Goal: Task Accomplishment & Management: Manage account settings

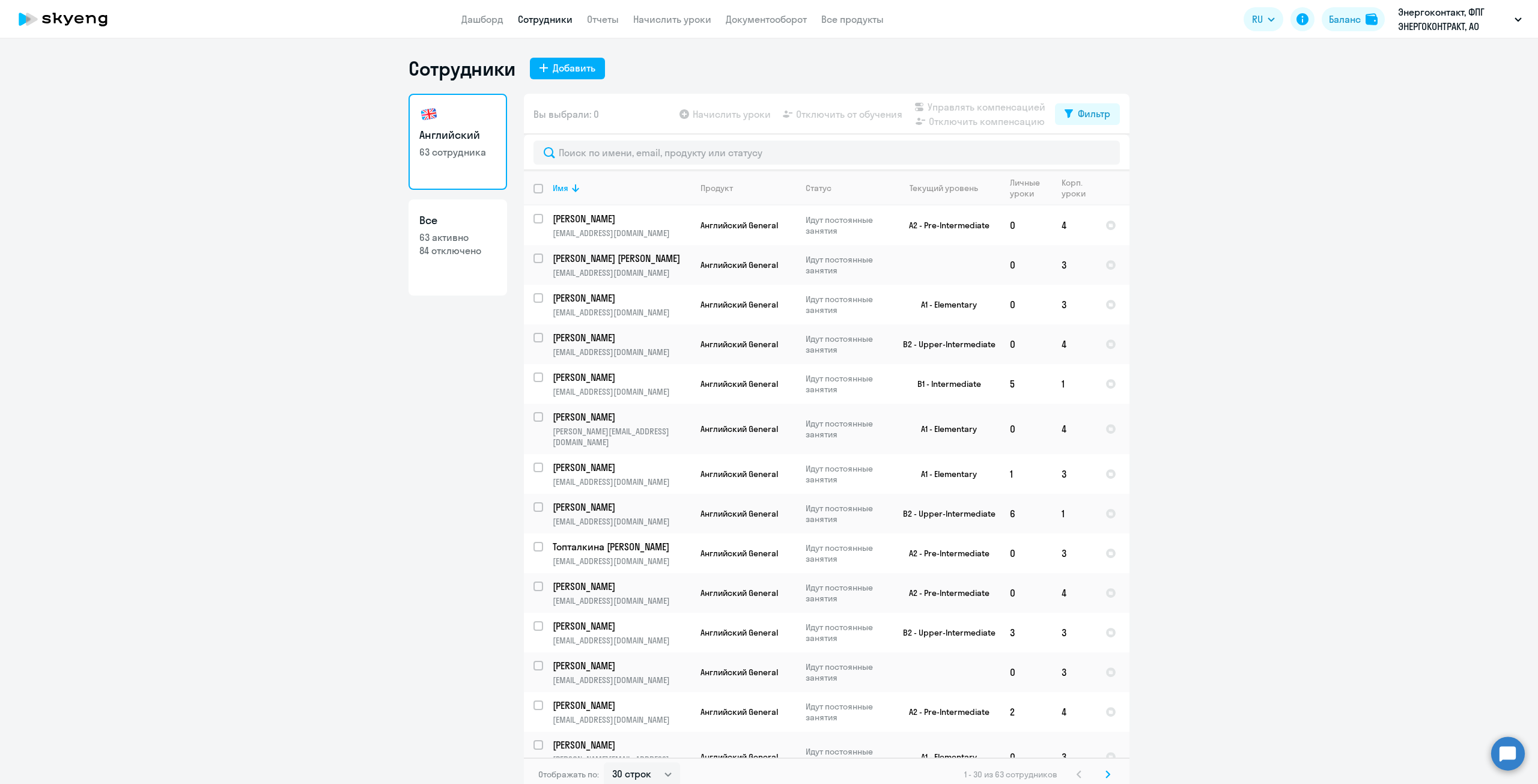
select select "30"
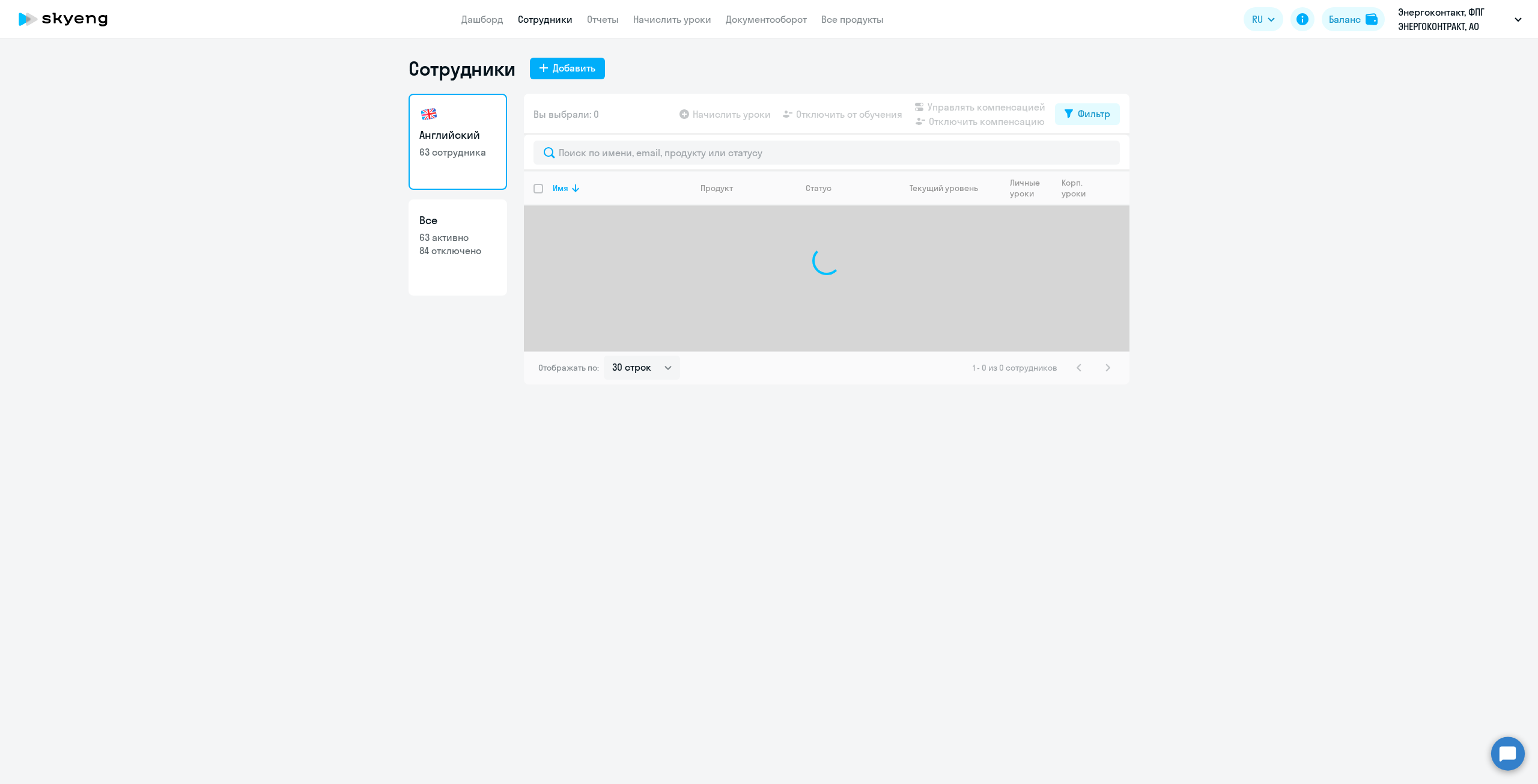
select select "30"
click at [484, 13] on app-menu-item-link "Дашборд" at bounding box center [482, 19] width 42 height 15
click at [475, 17] on link "Дашборд" at bounding box center [482, 19] width 42 height 12
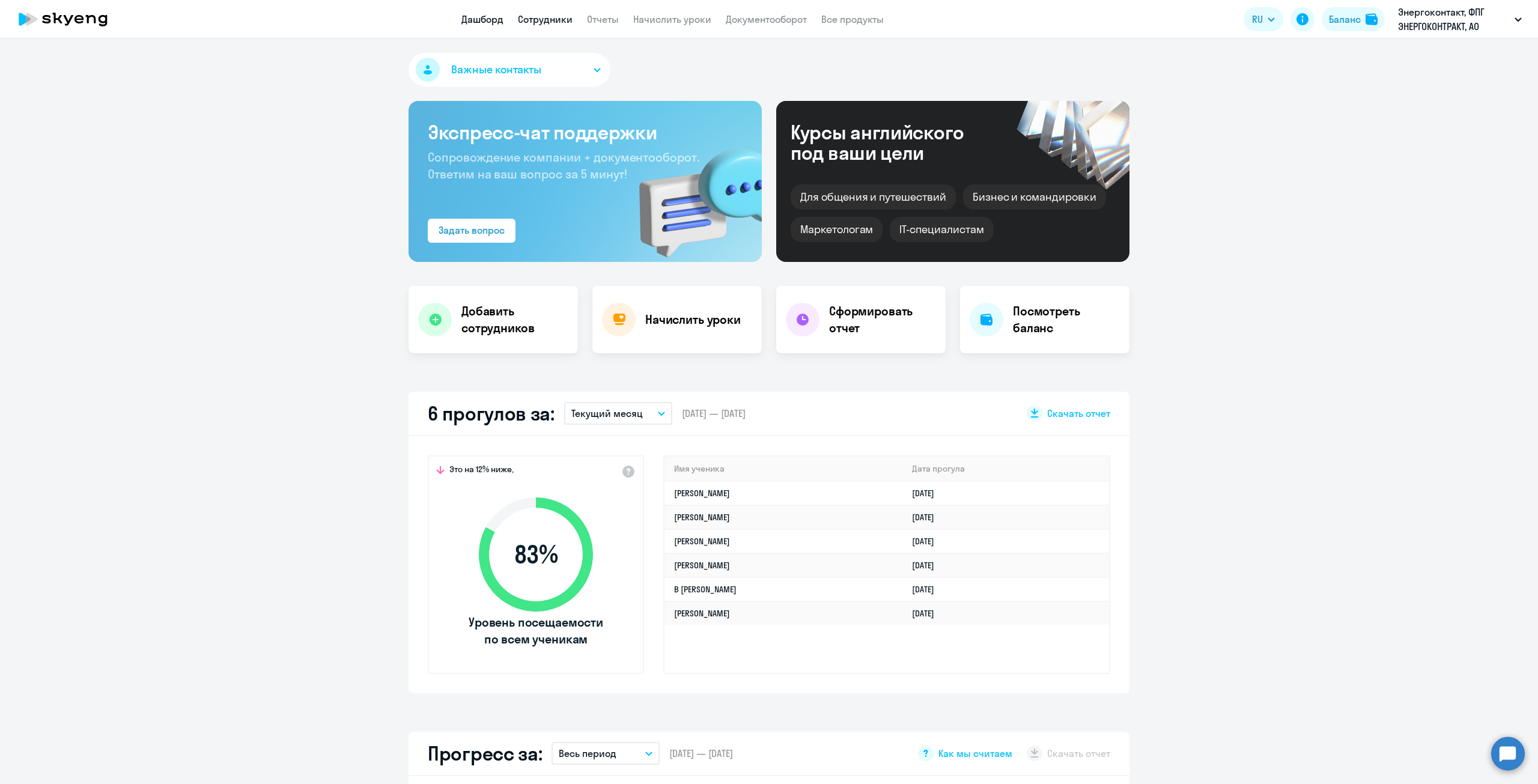
click at [546, 23] on link "Сотрудники" at bounding box center [545, 19] width 55 height 12
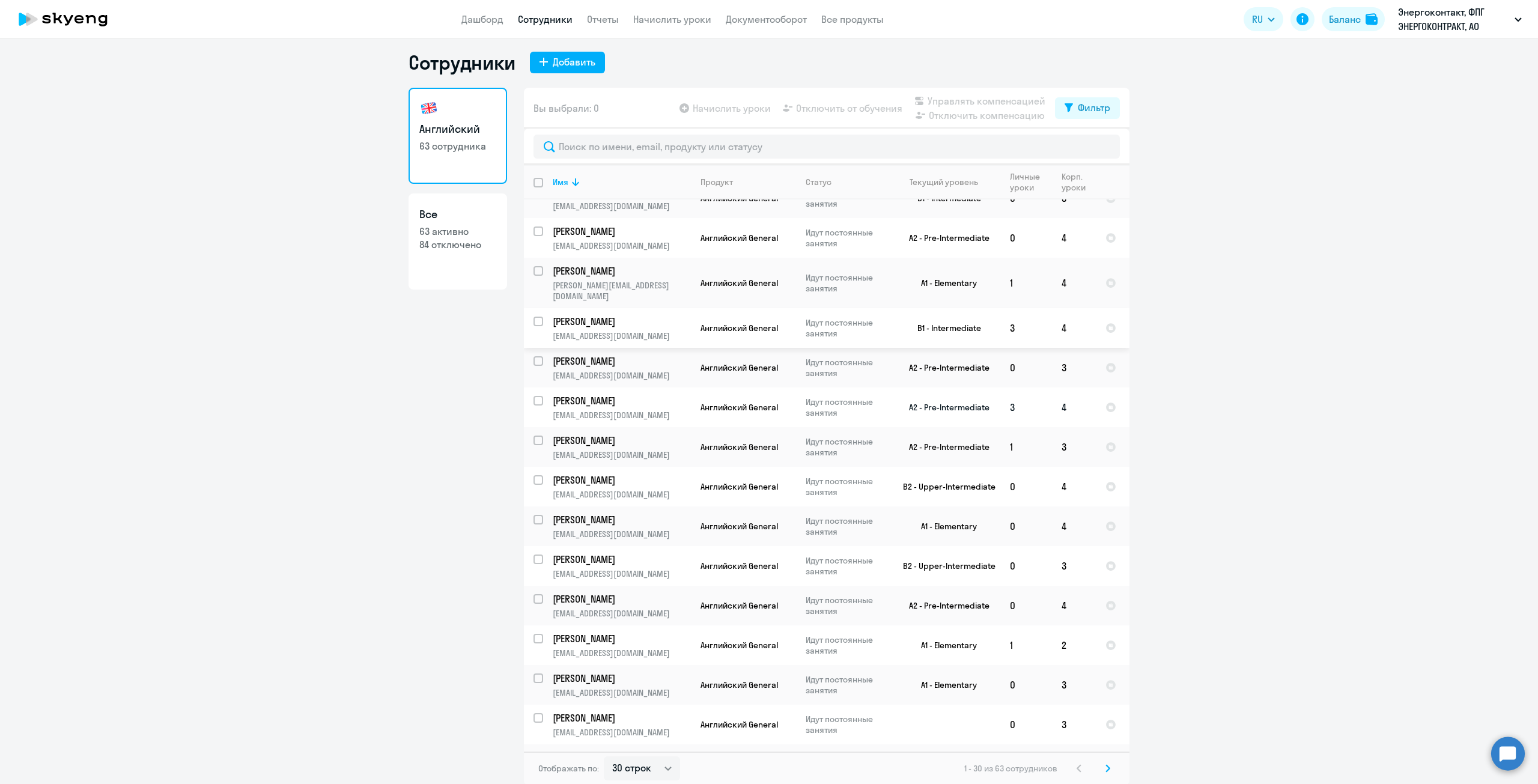
scroll to position [7, 0]
click at [631, 768] on select "30 строк 50 строк 100 строк" at bounding box center [641, 768] width 76 height 24
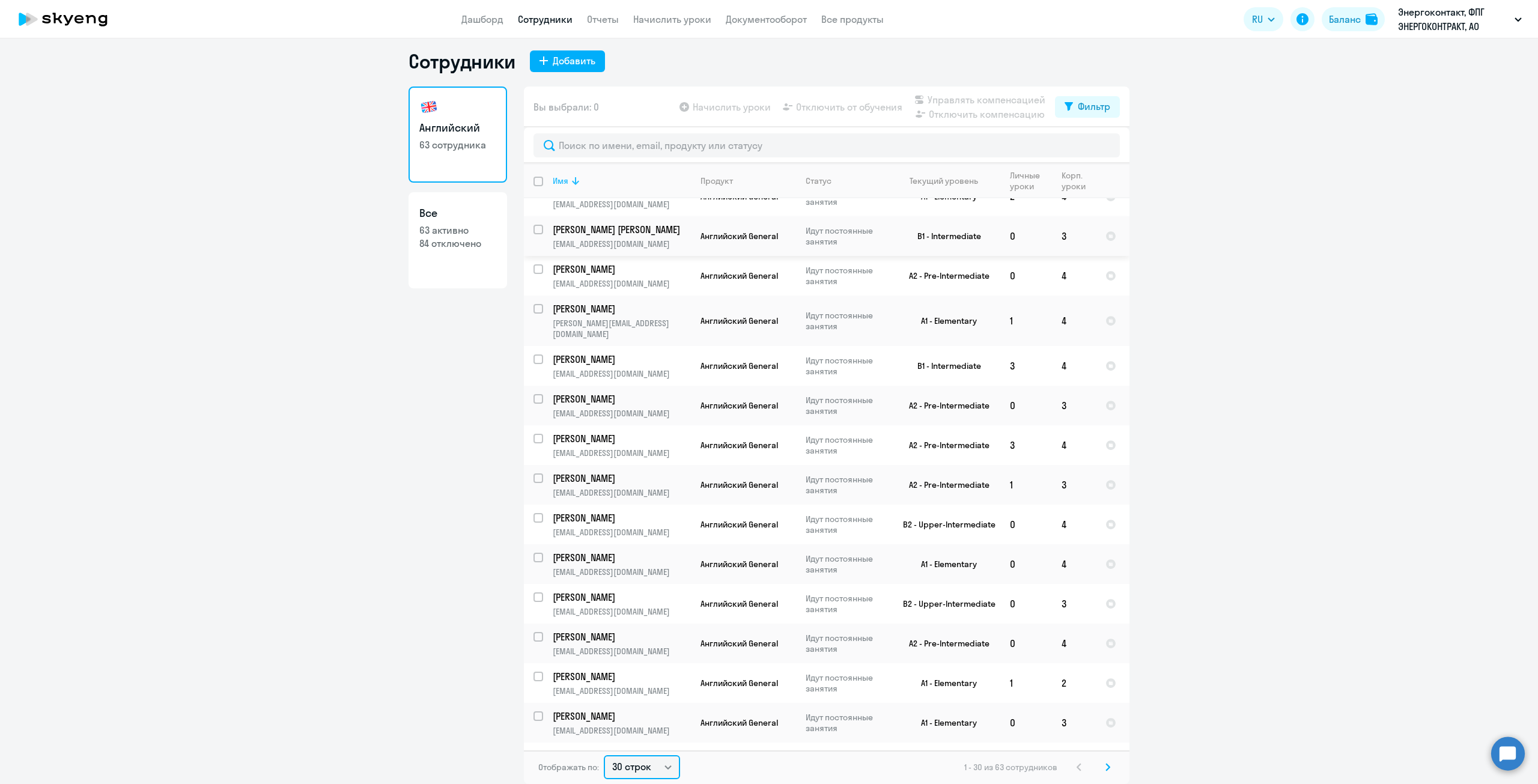
scroll to position [577, 0]
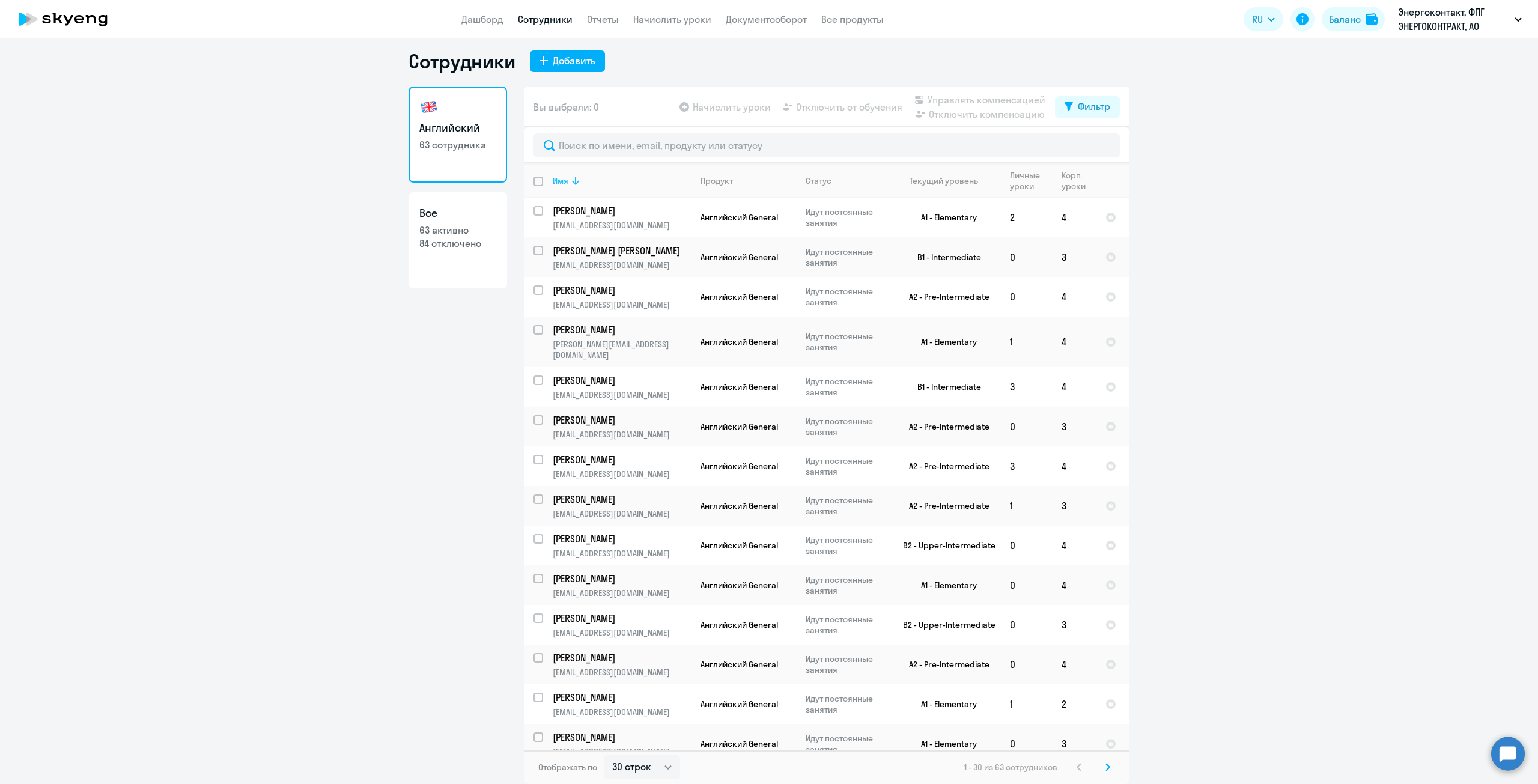
click at [575, 185] on icon at bounding box center [575, 180] width 15 height 15
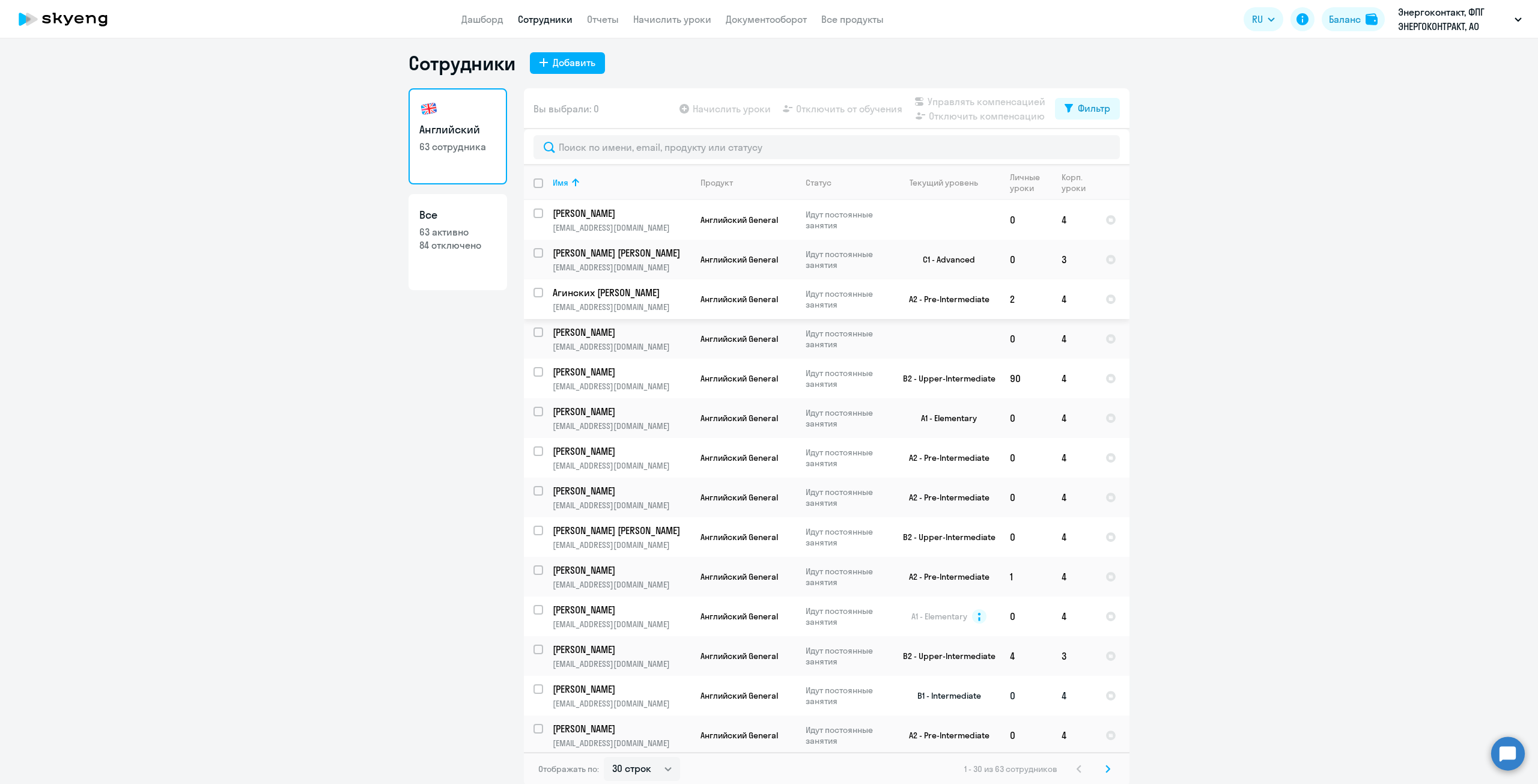
scroll to position [7, 0]
click at [652, 768] on select "30 строк 50 строк 100 строк" at bounding box center [641, 768] width 76 height 24
select select "100"
click at [604, 756] on select "30 строк 50 строк 100 строк" at bounding box center [641, 768] width 76 height 24
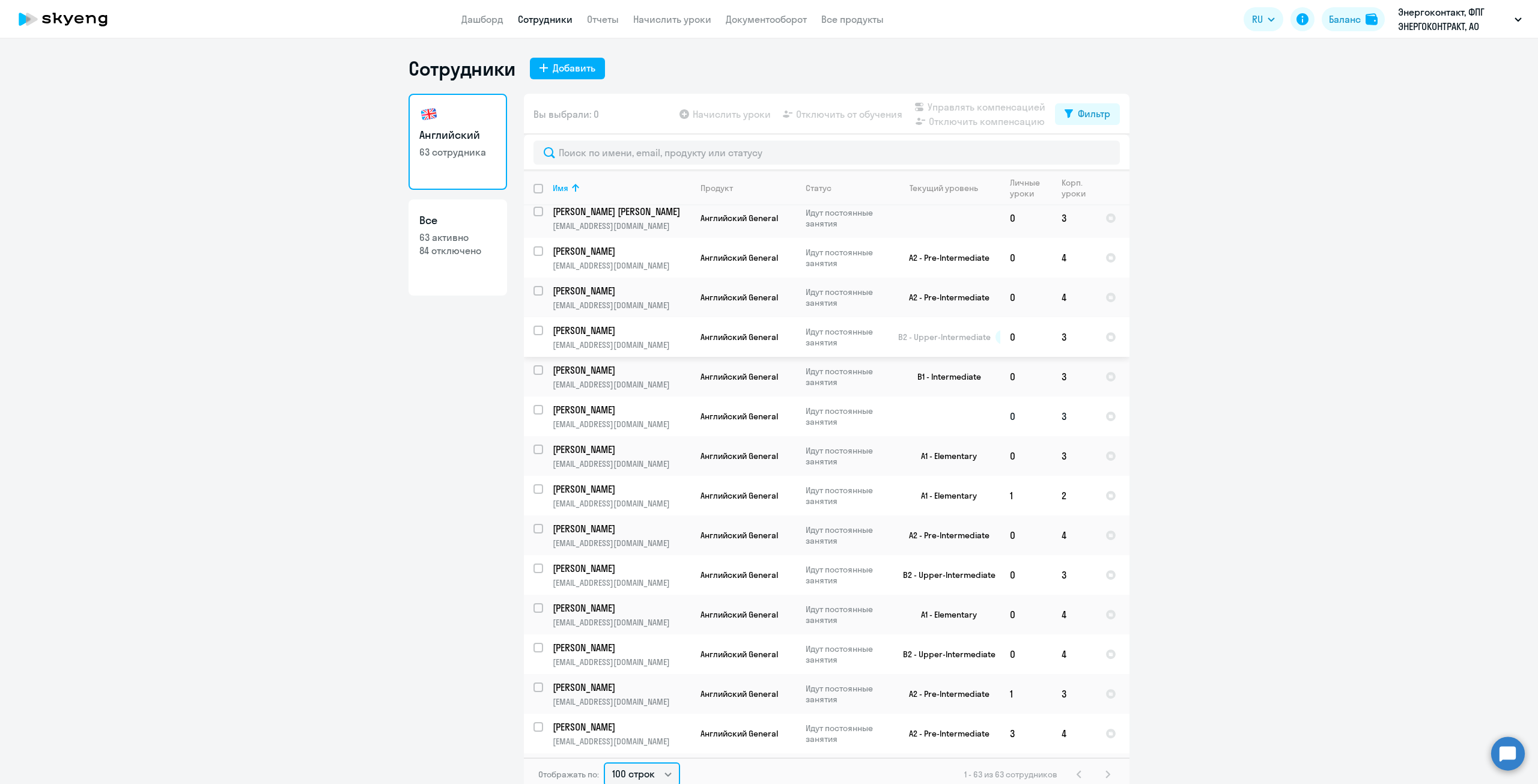
scroll to position [1141, 0]
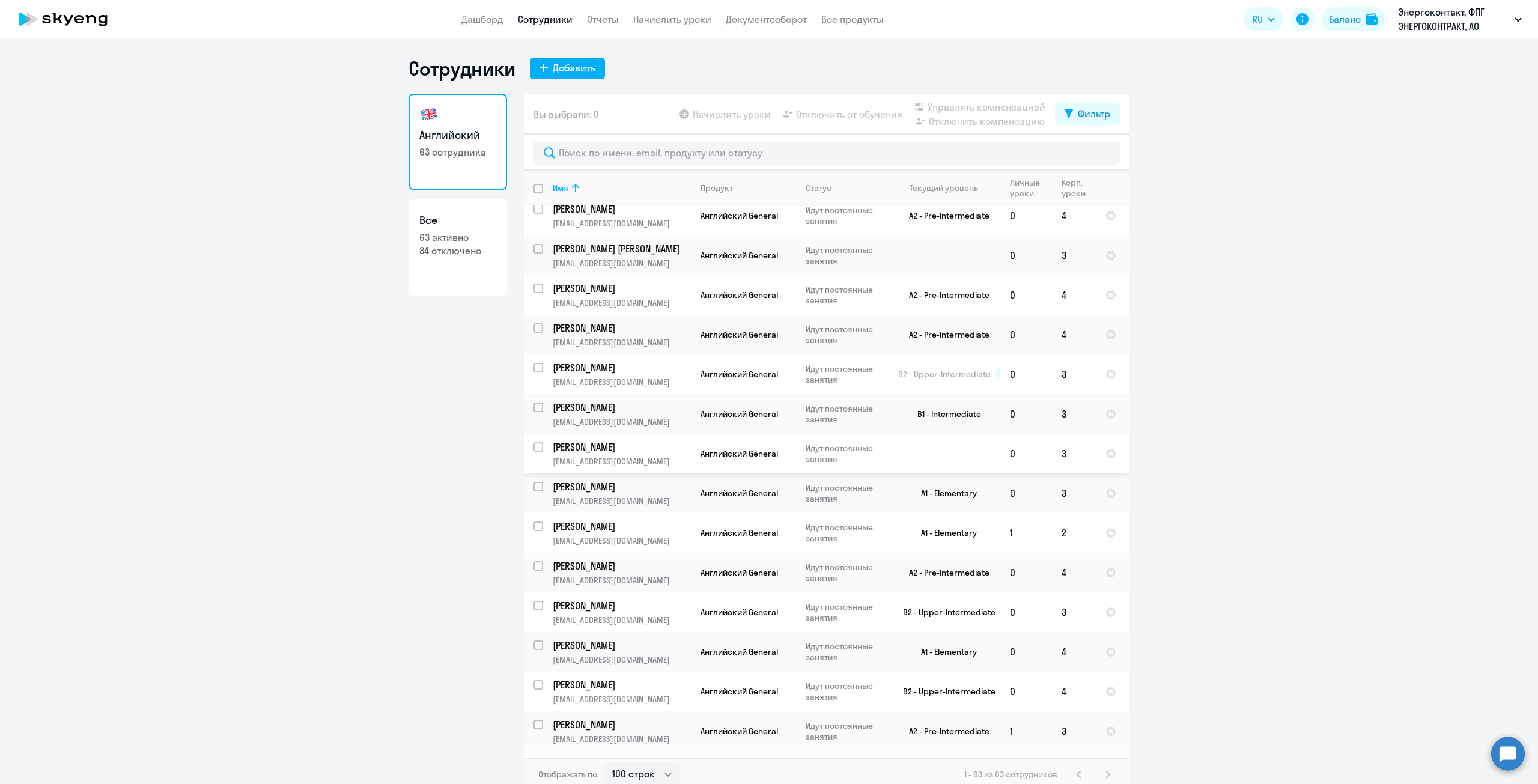
click at [533, 442] on input "select row 29187662" at bounding box center [545, 454] width 24 height 24
checkbox input "true"
click at [860, 115] on span "Отключить от обучения" at bounding box center [849, 114] width 106 height 15
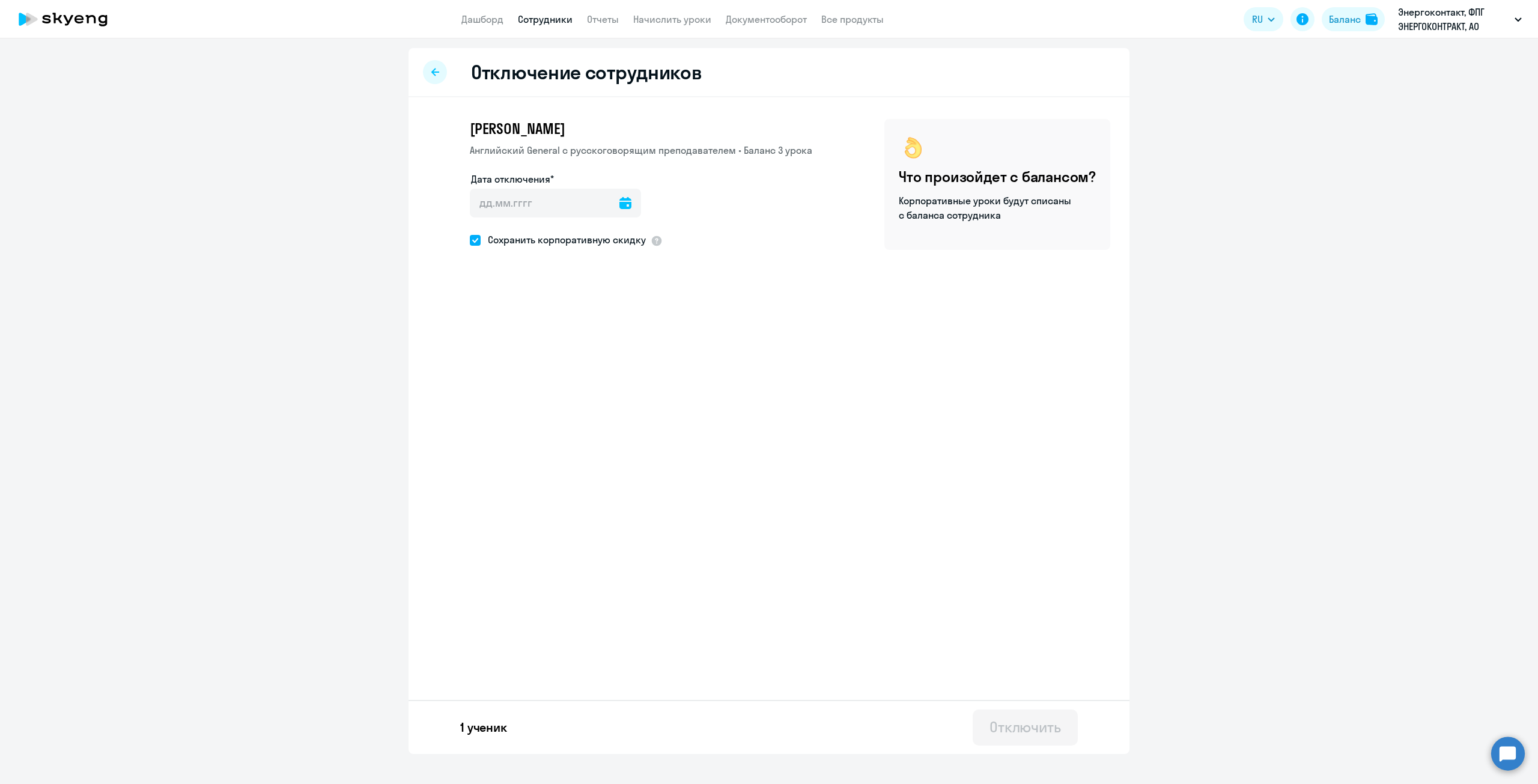
click at [619, 207] on icon at bounding box center [625, 204] width 12 height 12
click at [714, 204] on div at bounding box center [769, 392] width 1538 height 784
click at [621, 205] on icon at bounding box center [625, 204] width 12 height 12
click at [812, 196] on div at bounding box center [769, 392] width 1538 height 784
click at [473, 258] on span at bounding box center [475, 258] width 11 height 11
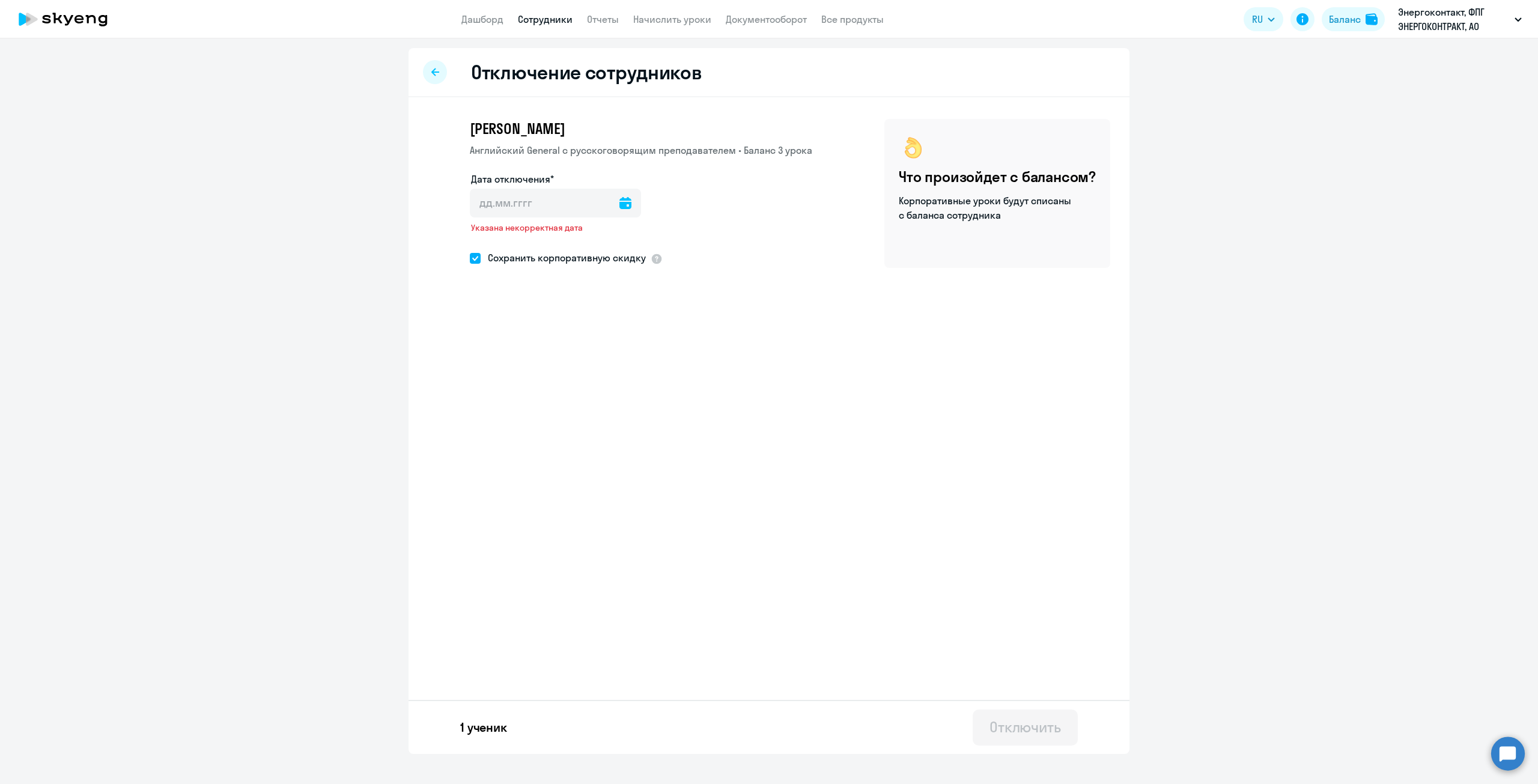
click at [470, 258] on input "Сохранить корпоративную скидку" at bounding box center [469, 258] width 1 height 1
checkbox input "false"
click at [623, 204] on icon at bounding box center [625, 204] width 12 height 12
click at [542, 339] on span "10" at bounding box center [534, 339] width 21 height 21
type input "10.09.2025"
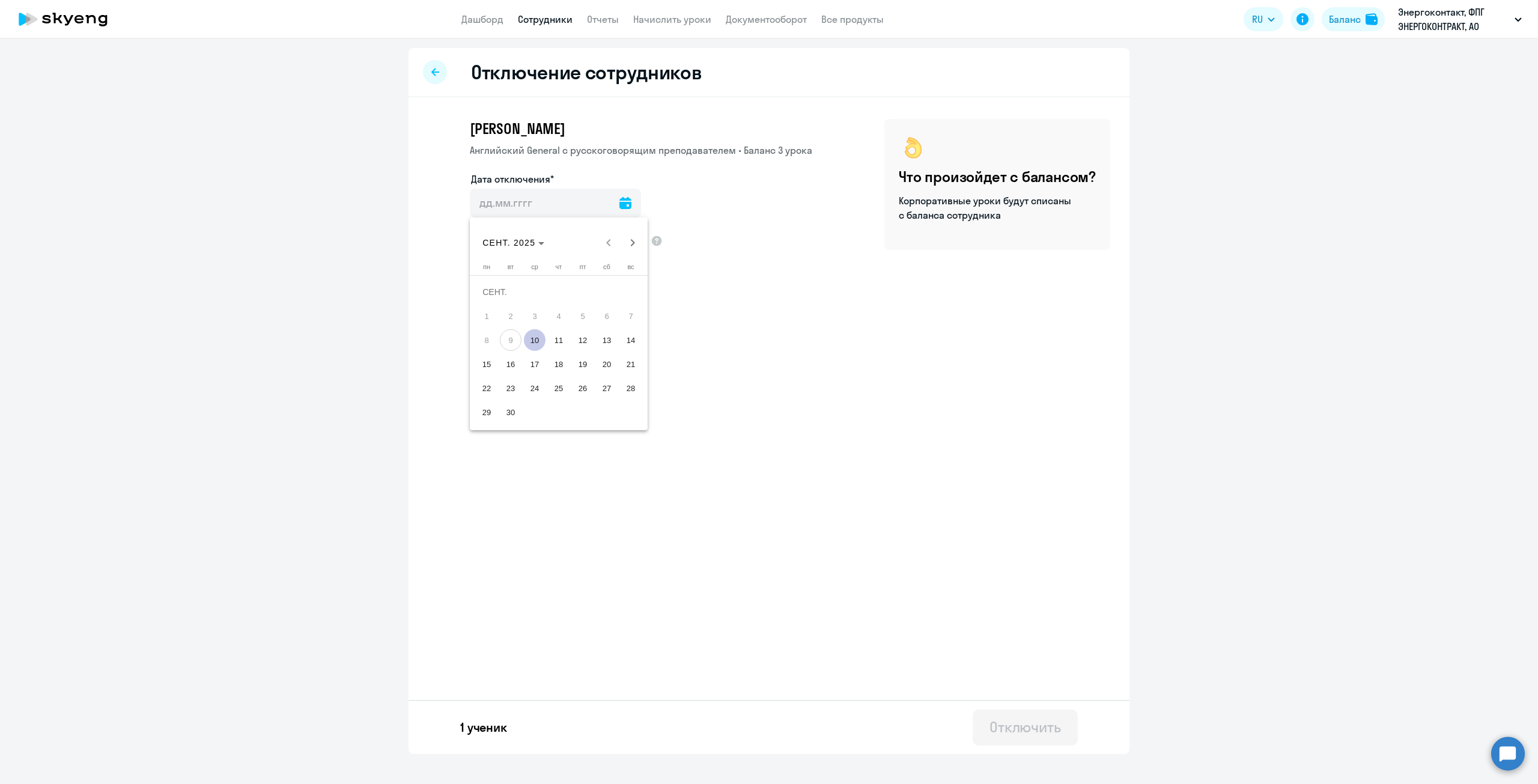
type input "10.9.2025"
click at [1036, 724] on div "Отключить" at bounding box center [1024, 726] width 71 height 19
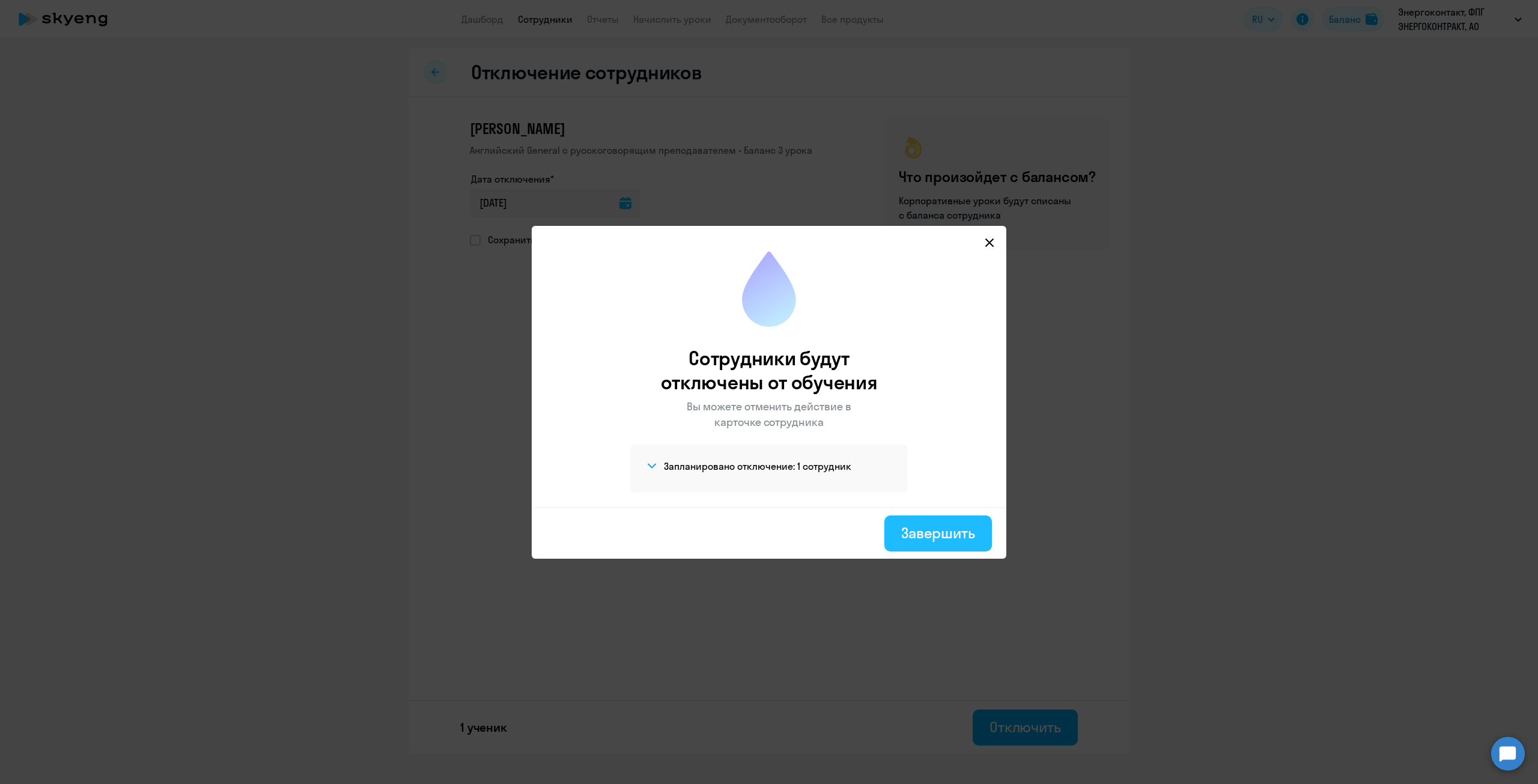
click at [945, 526] on div "Завершить" at bounding box center [939, 532] width 74 height 19
select select "30"
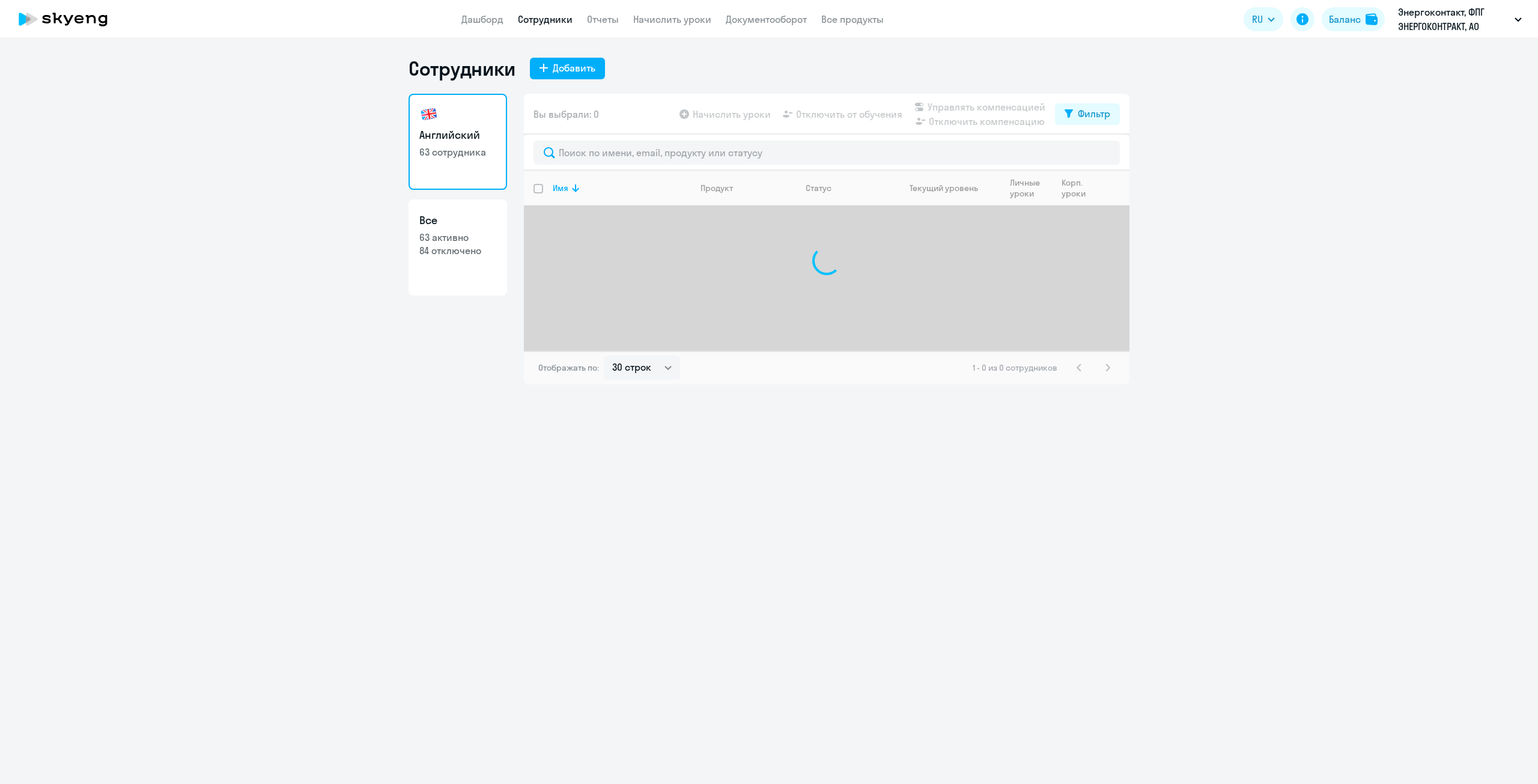
select select "30"
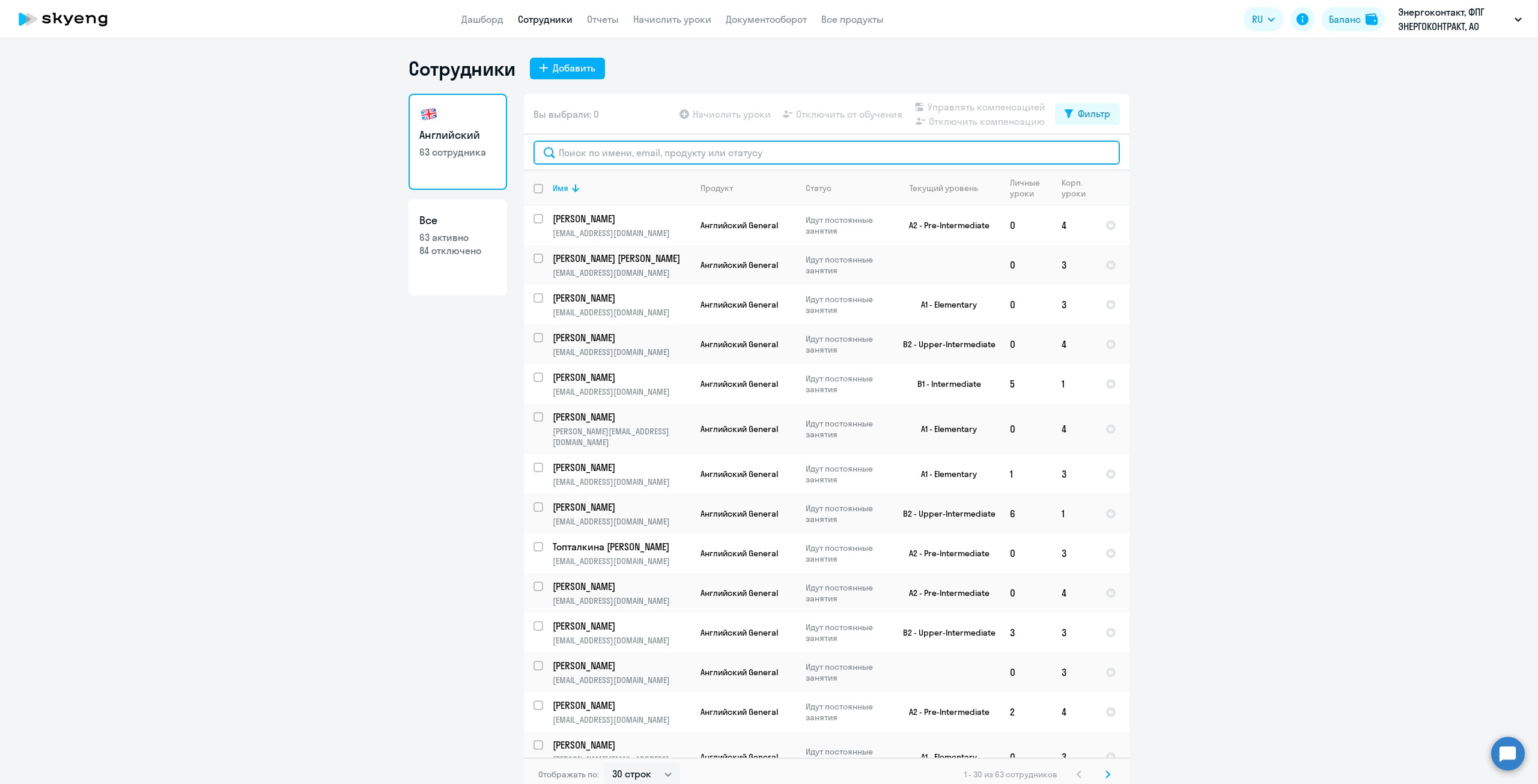
click at [692, 148] on input "text" at bounding box center [826, 153] width 587 height 24
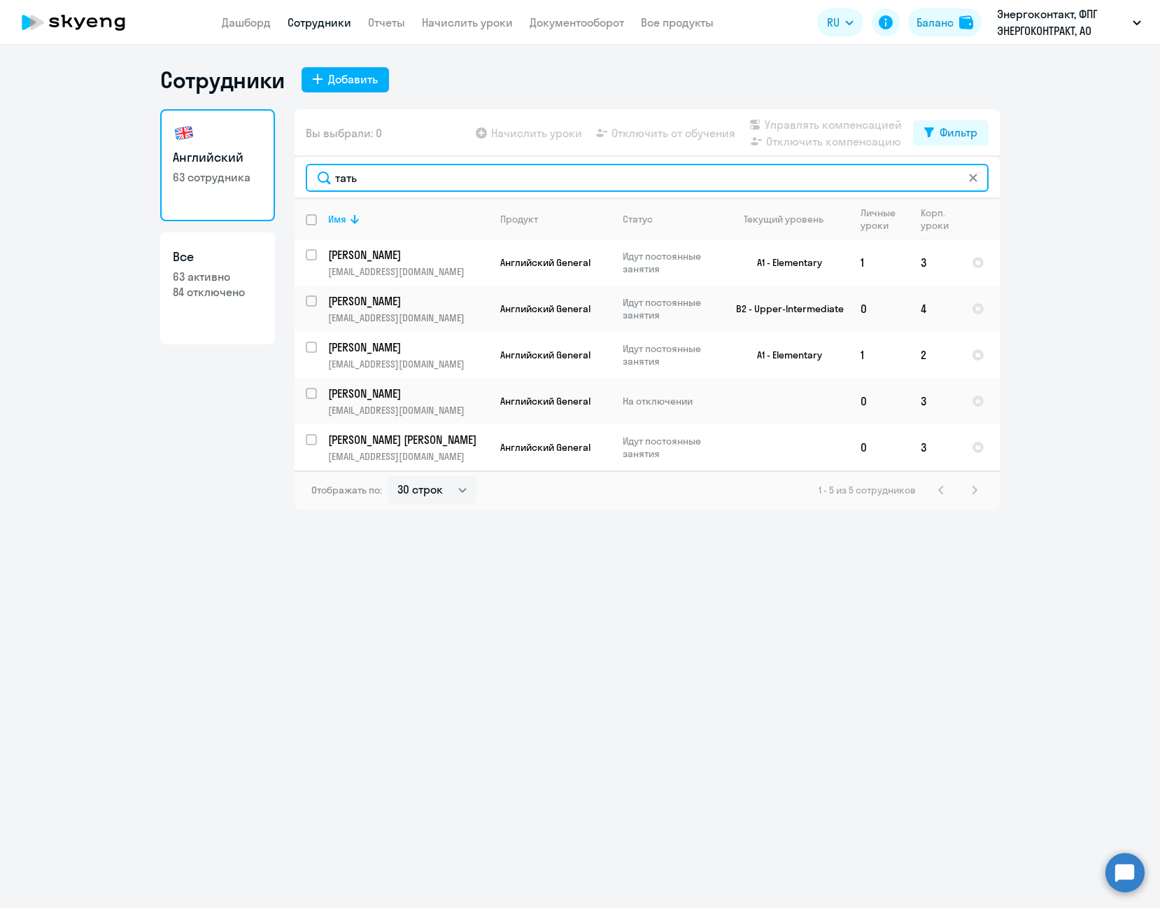
drag, startPoint x: 376, startPoint y: 183, endPoint x: 306, endPoint y: 176, distance: 70.4
click at [306, 176] on input "тать" at bounding box center [647, 178] width 683 height 28
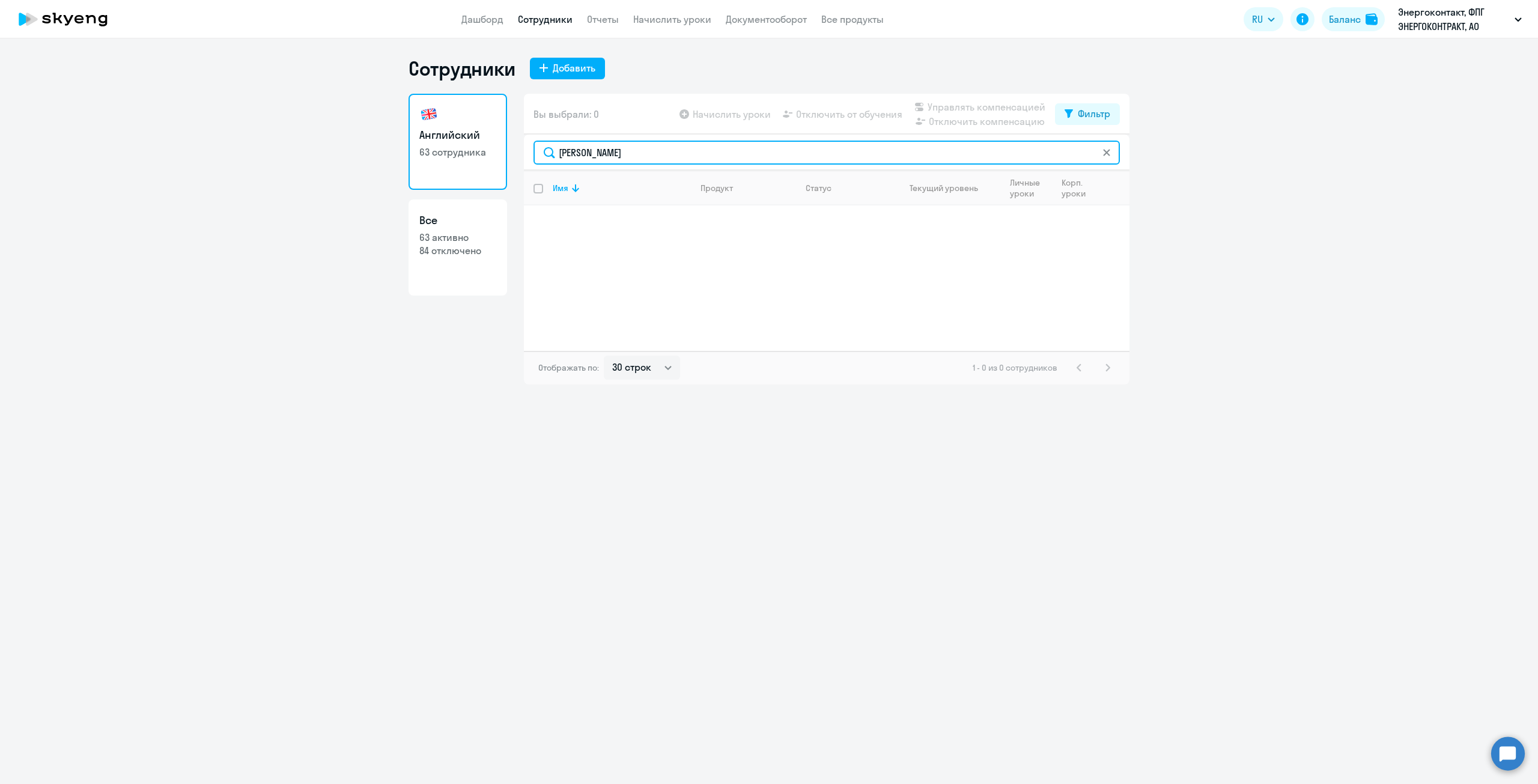
drag, startPoint x: 599, startPoint y: 142, endPoint x: 593, endPoint y: 149, distance: 9.2
click at [593, 149] on input "[PERSON_NAME]" at bounding box center [826, 153] width 587 height 24
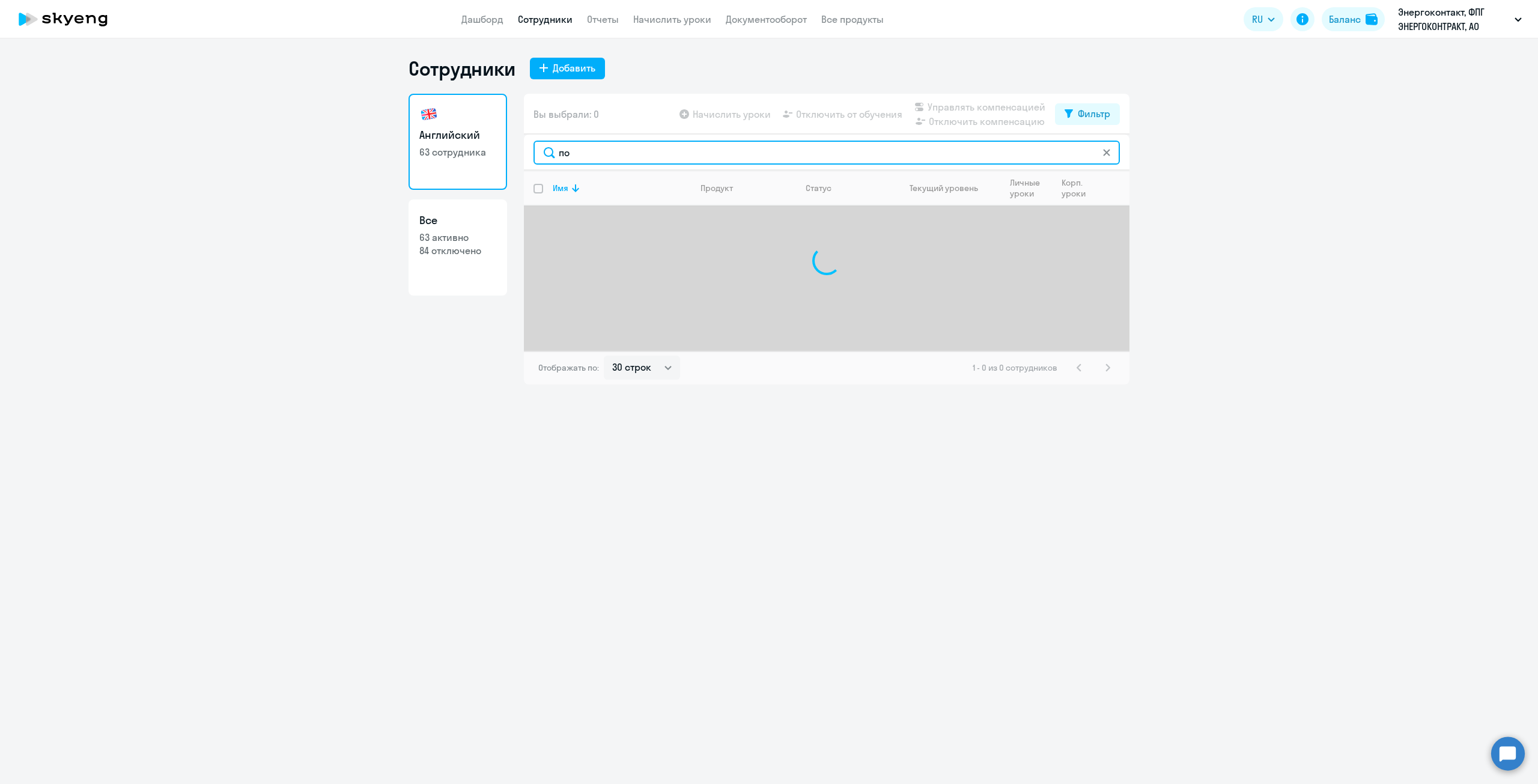
type input "п"
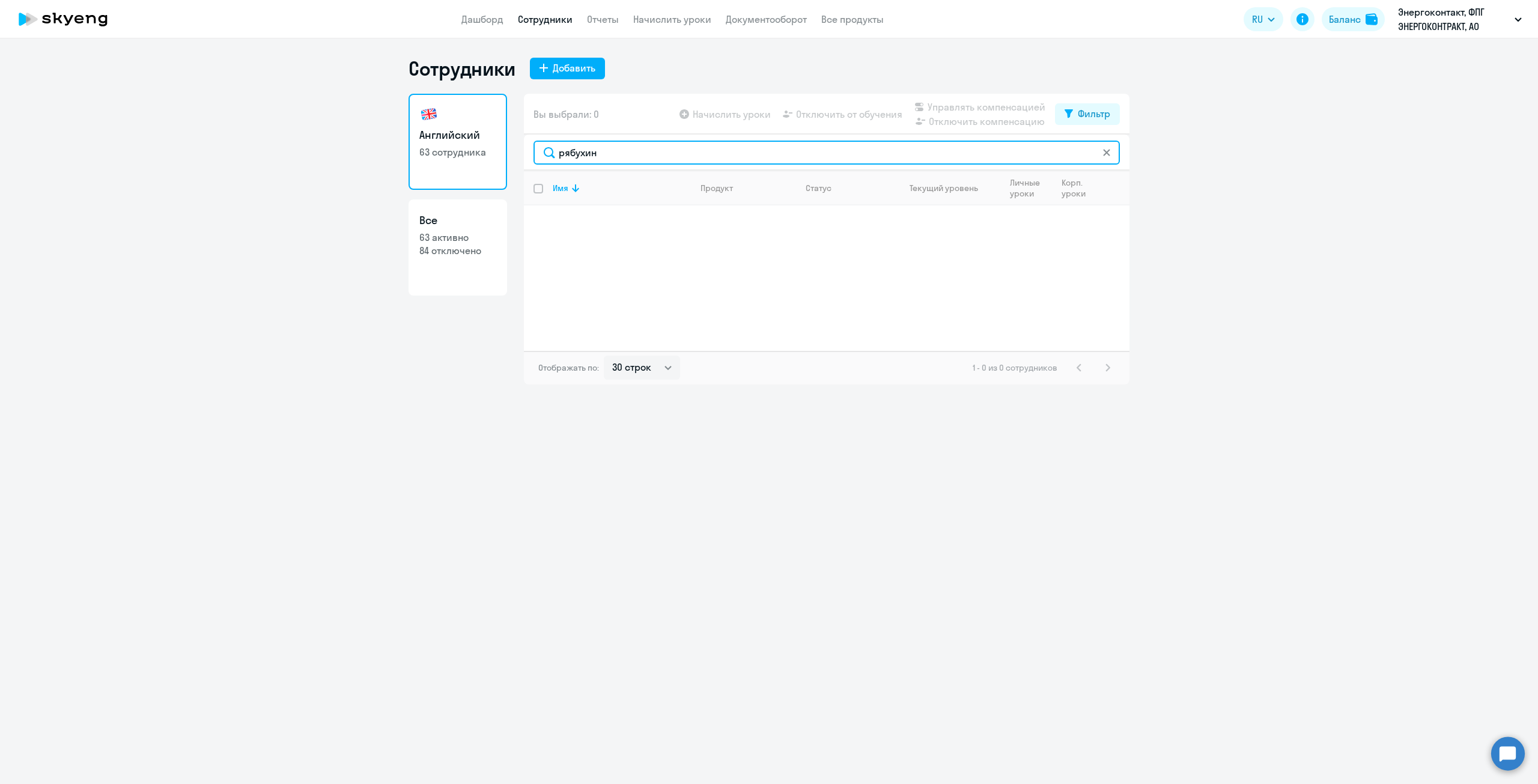
type input "рябухин"
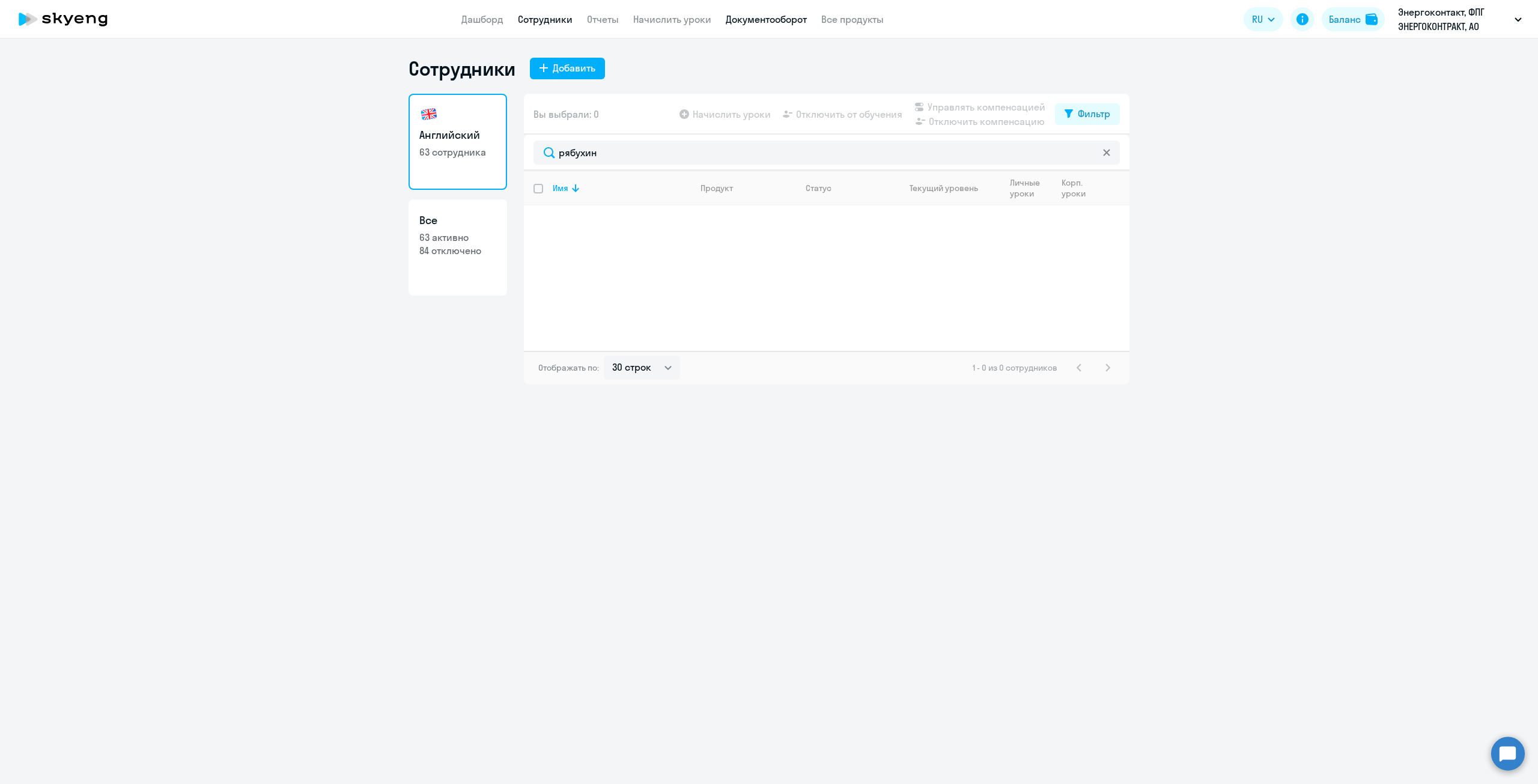
click at [757, 19] on link "Документооборот" at bounding box center [766, 19] width 81 height 12
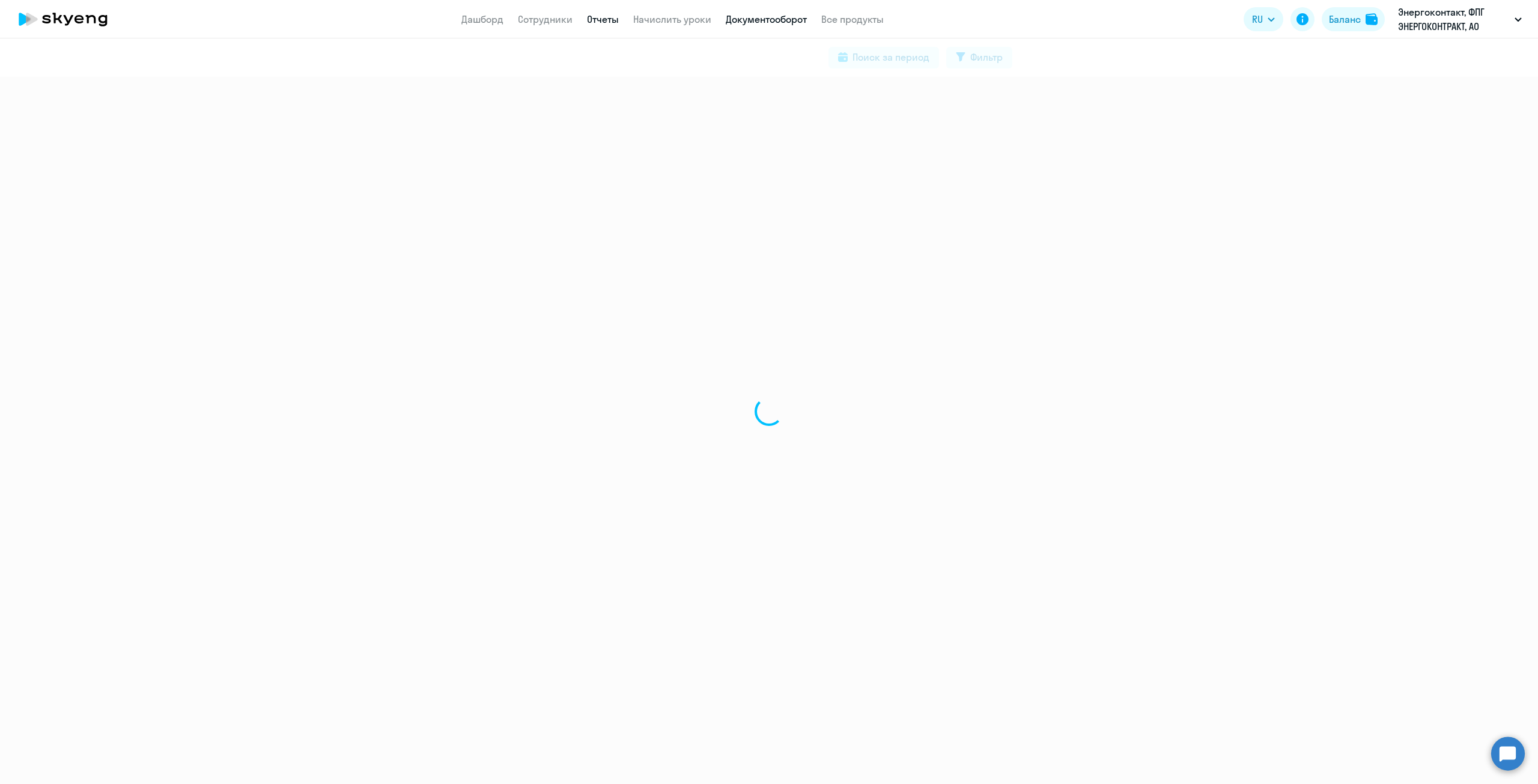
click at [608, 17] on link "Отчеты" at bounding box center [603, 19] width 32 height 12
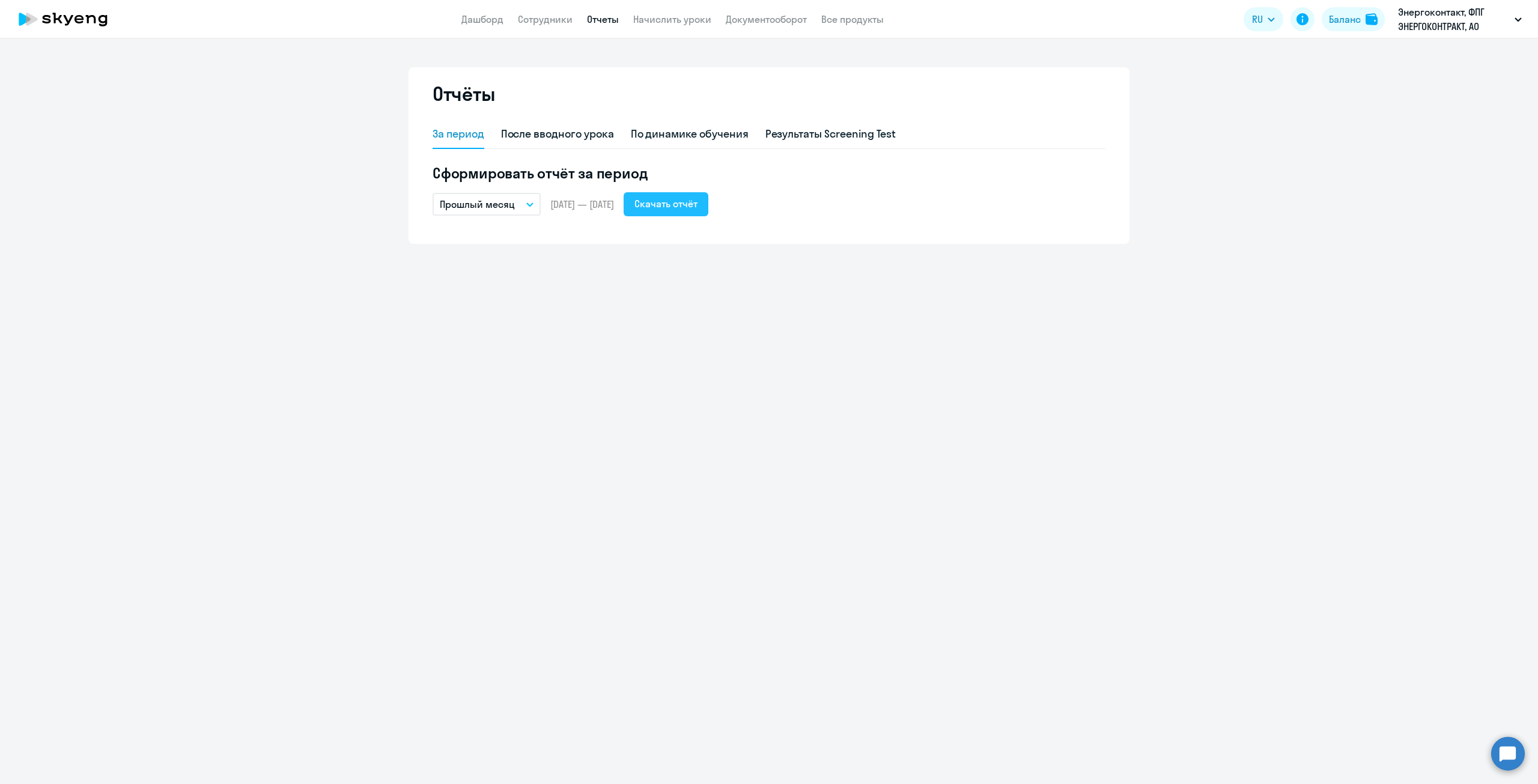
click at [697, 204] on div "Скачать отчёт" at bounding box center [666, 204] width 63 height 15
click at [739, 22] on link "Документооборот" at bounding box center [766, 19] width 81 height 12
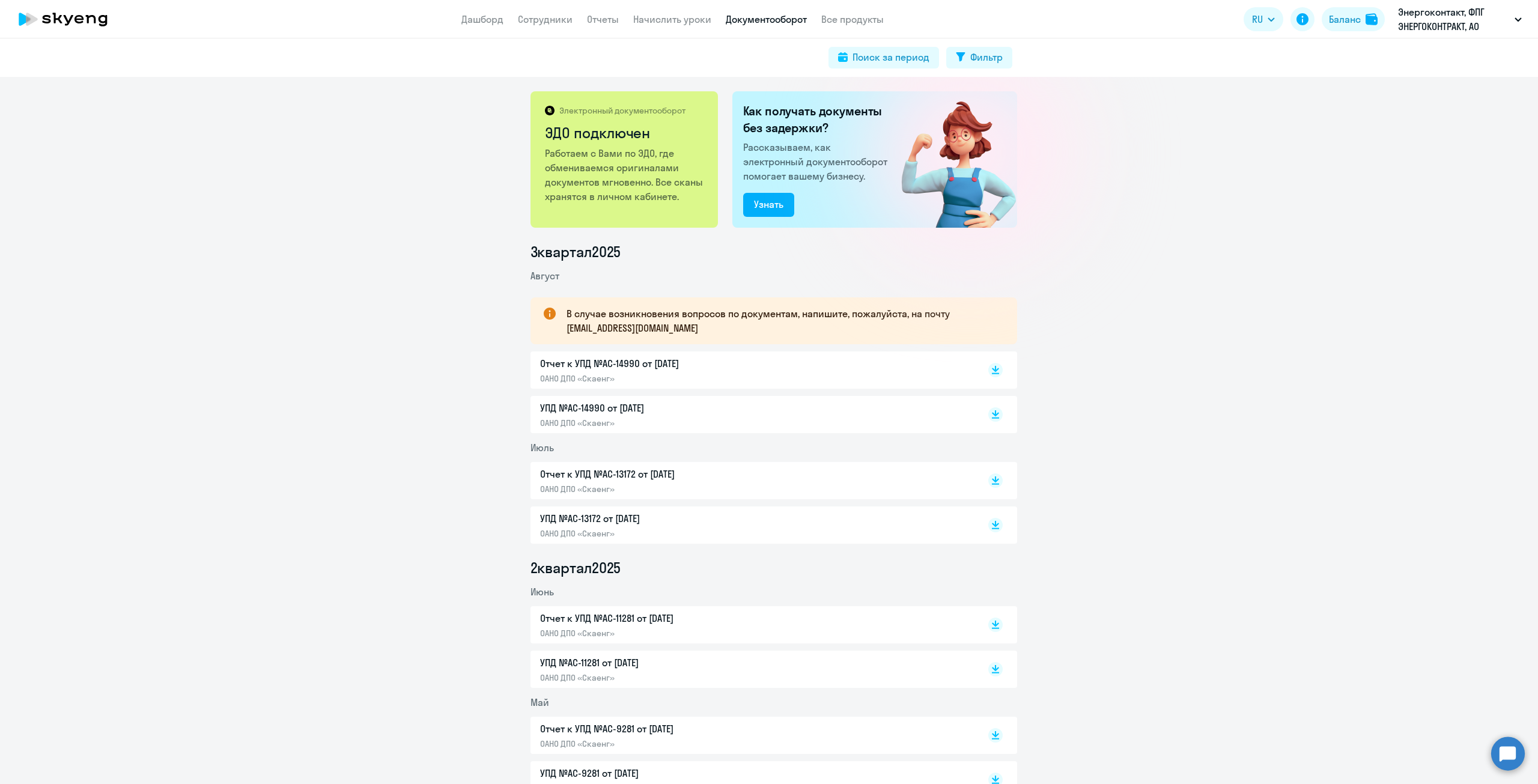
click at [581, 416] on div "УПД №AC-14990 от 31.08.2025 ОАНО ДПО «Скаенг»" at bounding box center [666, 415] width 252 height 27
click at [574, 375] on p "ОАНО ДПО «Скаенг»" at bounding box center [666, 379] width 252 height 11
click at [477, 21] on link "Дашборд" at bounding box center [482, 19] width 42 height 12
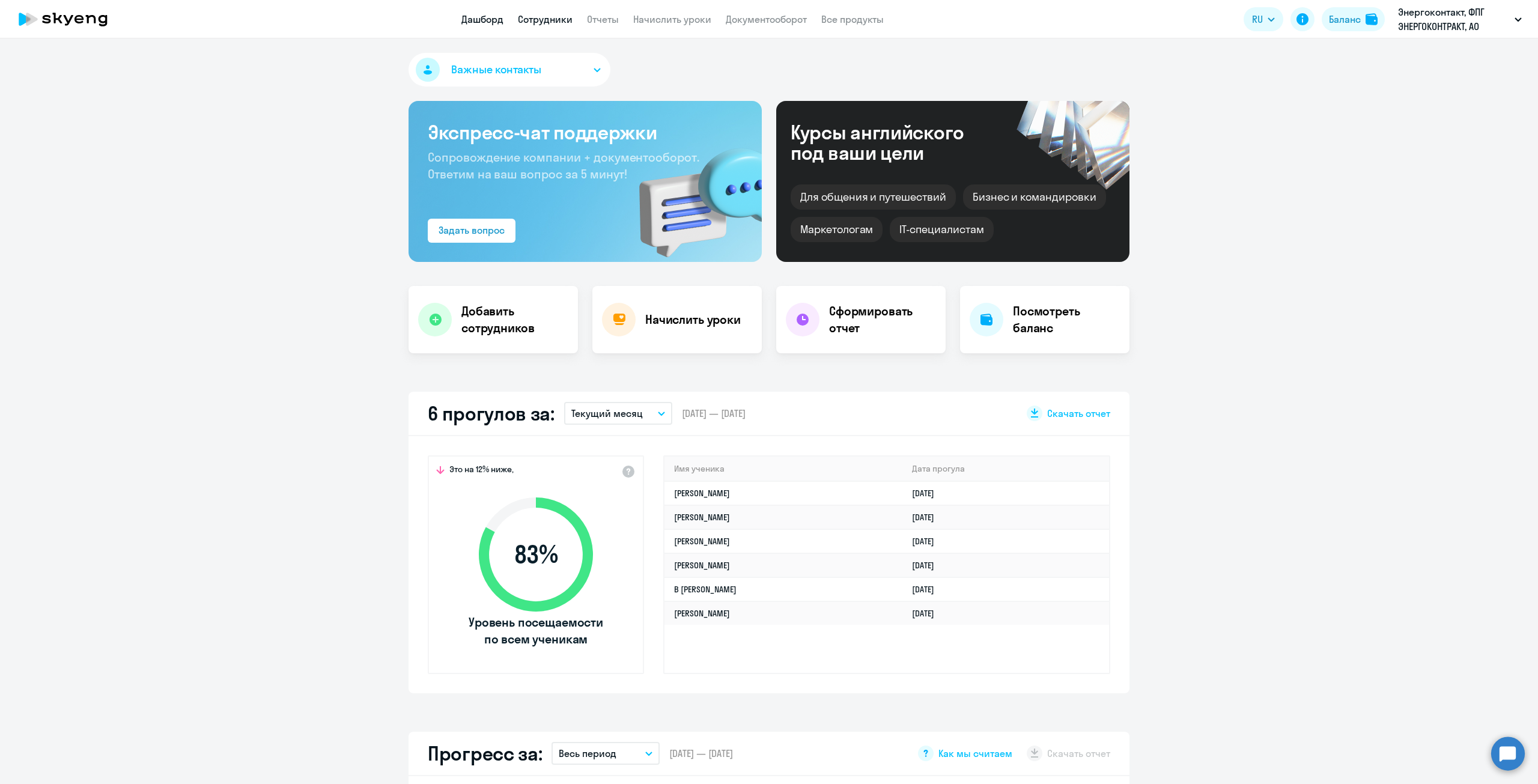
click at [551, 15] on link "Сотрудники" at bounding box center [545, 19] width 55 height 12
select select "30"
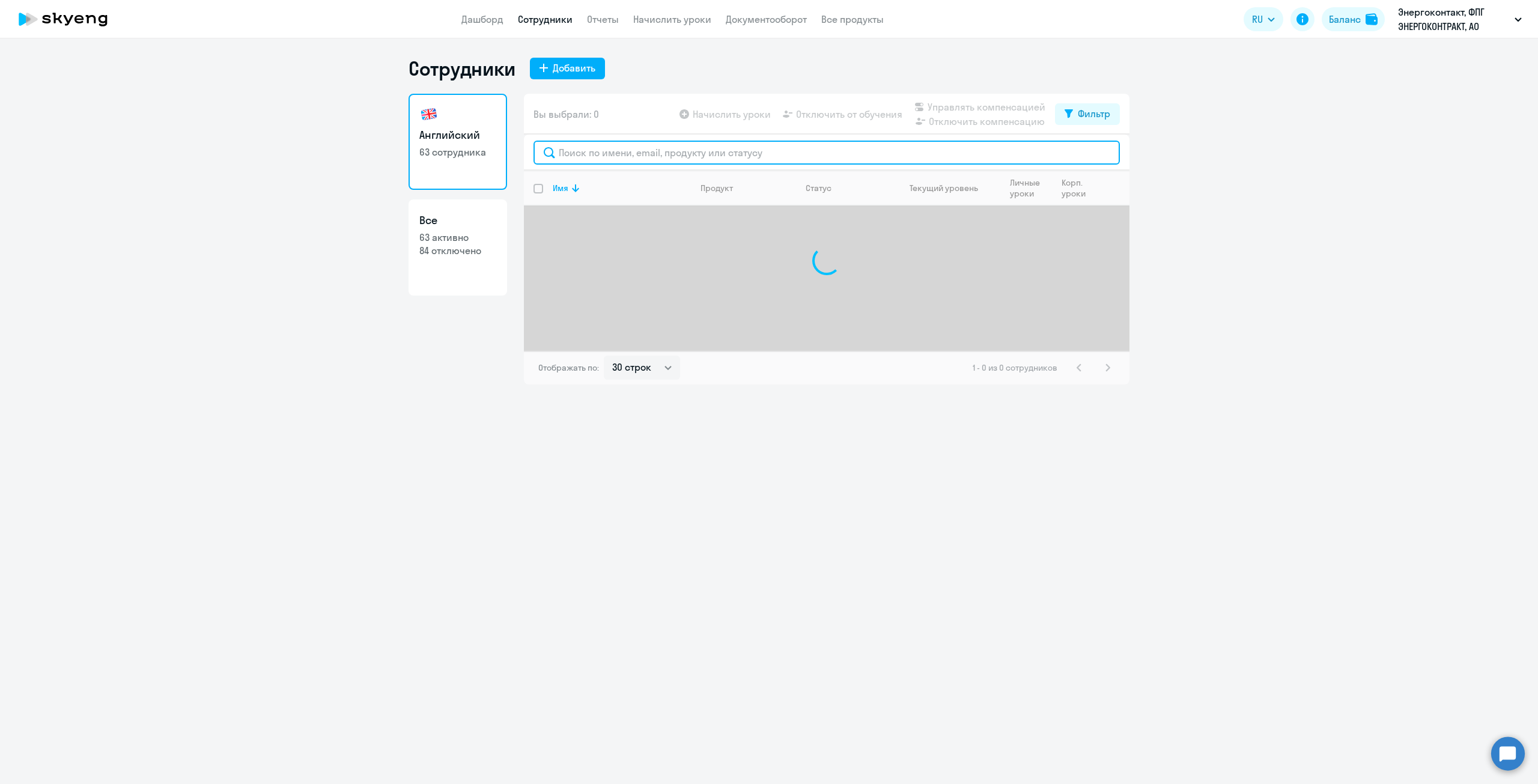
click at [614, 155] on input "text" at bounding box center [826, 153] width 587 height 24
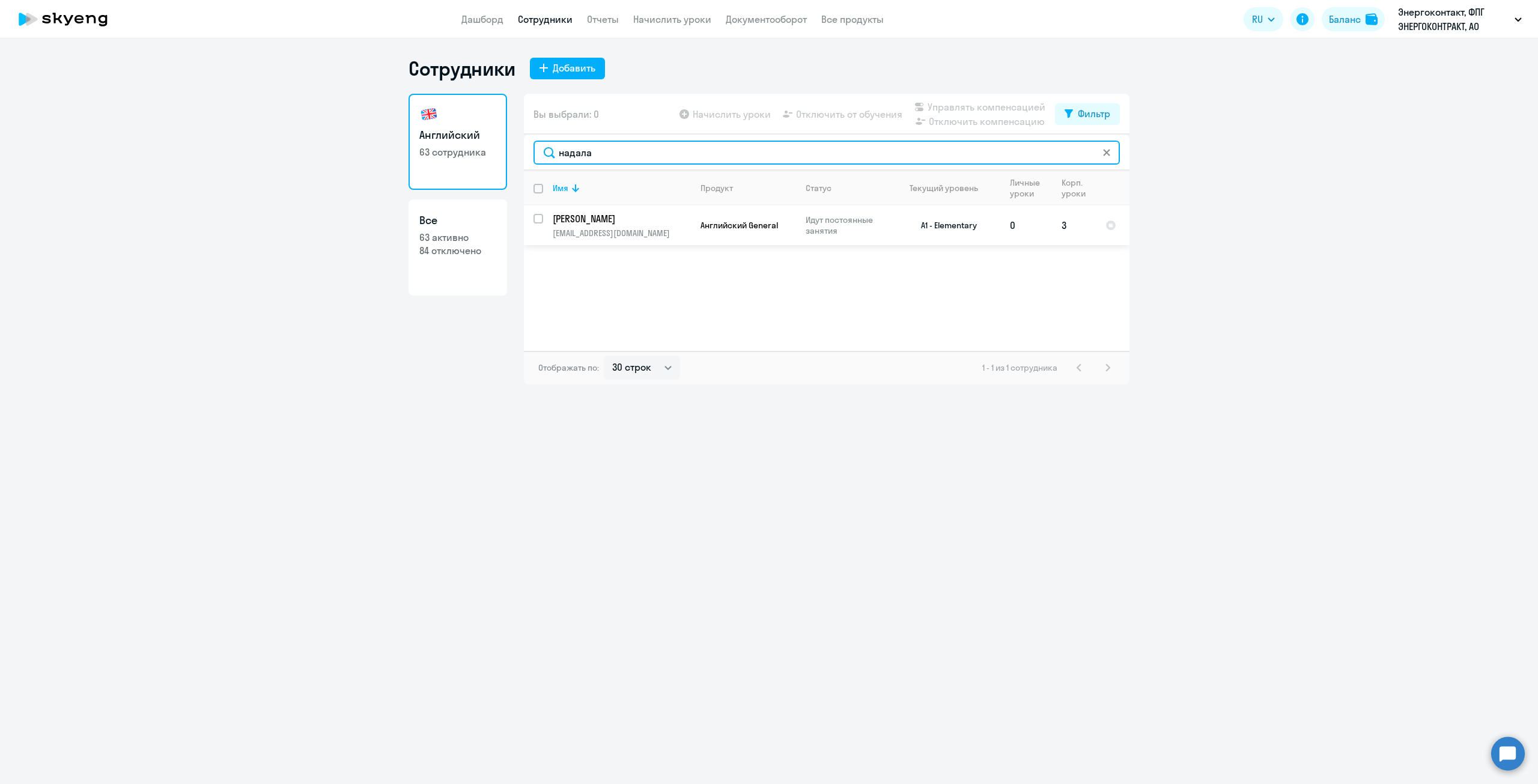
type input "надала"
click at [538, 225] on input "select row 3689077" at bounding box center [545, 226] width 24 height 24
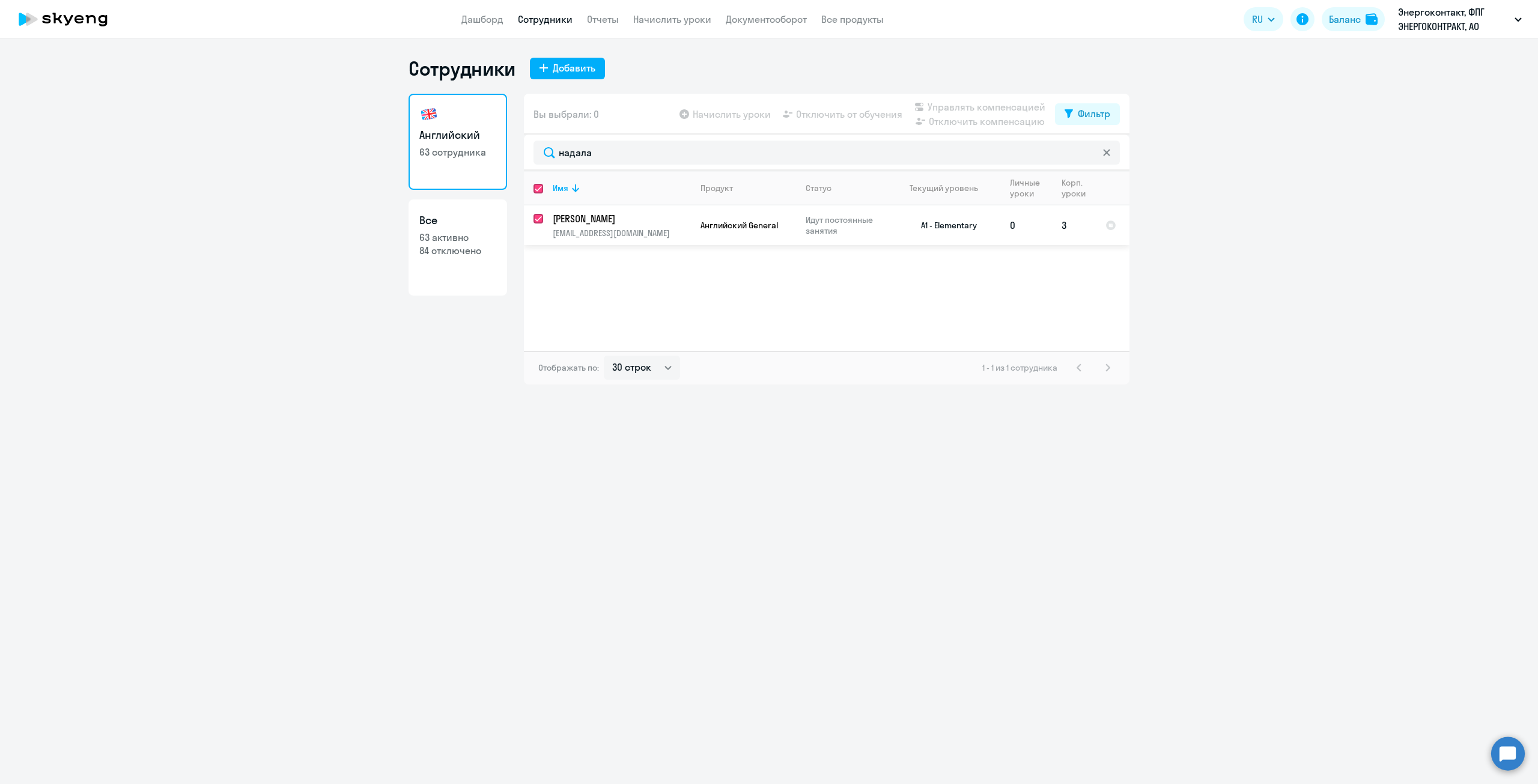
checkbox input "true"
click at [863, 112] on span "Отключить от обучения" at bounding box center [849, 114] width 106 height 15
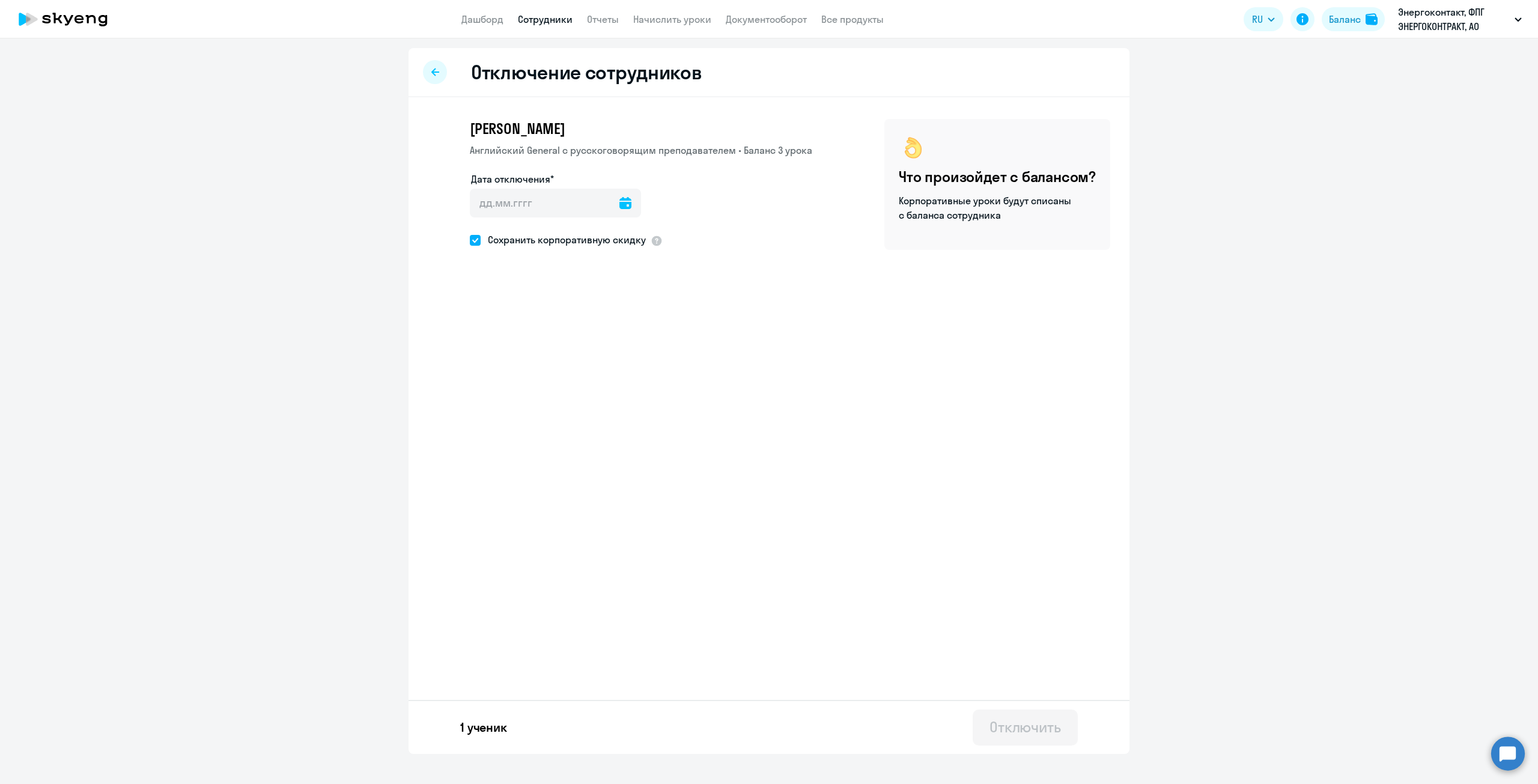
click at [592, 245] on span "Сохранить корпоративную скидку" at bounding box center [563, 240] width 165 height 15
click at [470, 240] on input "Сохранить корпоративную скидку" at bounding box center [469, 240] width 1 height 1
checkbox input "false"
click at [625, 203] on input "Дата отключения*" at bounding box center [555, 204] width 171 height 29
click at [619, 204] on icon at bounding box center [625, 204] width 12 height 12
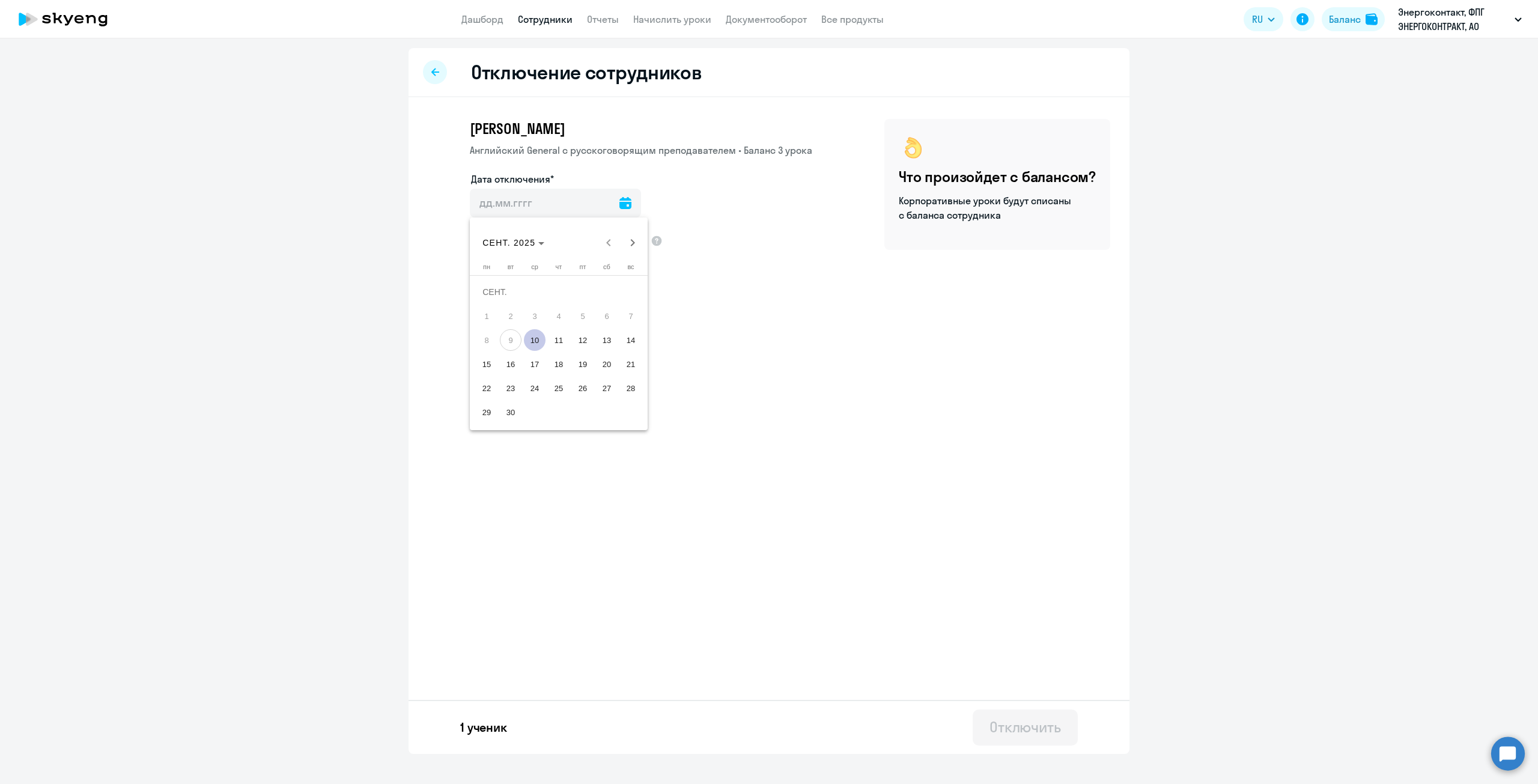
click at [535, 337] on span "10" at bounding box center [534, 339] width 21 height 21
type input "10.09.2025"
type input "10.9.2025"
click at [1048, 726] on div "Отключить" at bounding box center [1024, 726] width 71 height 19
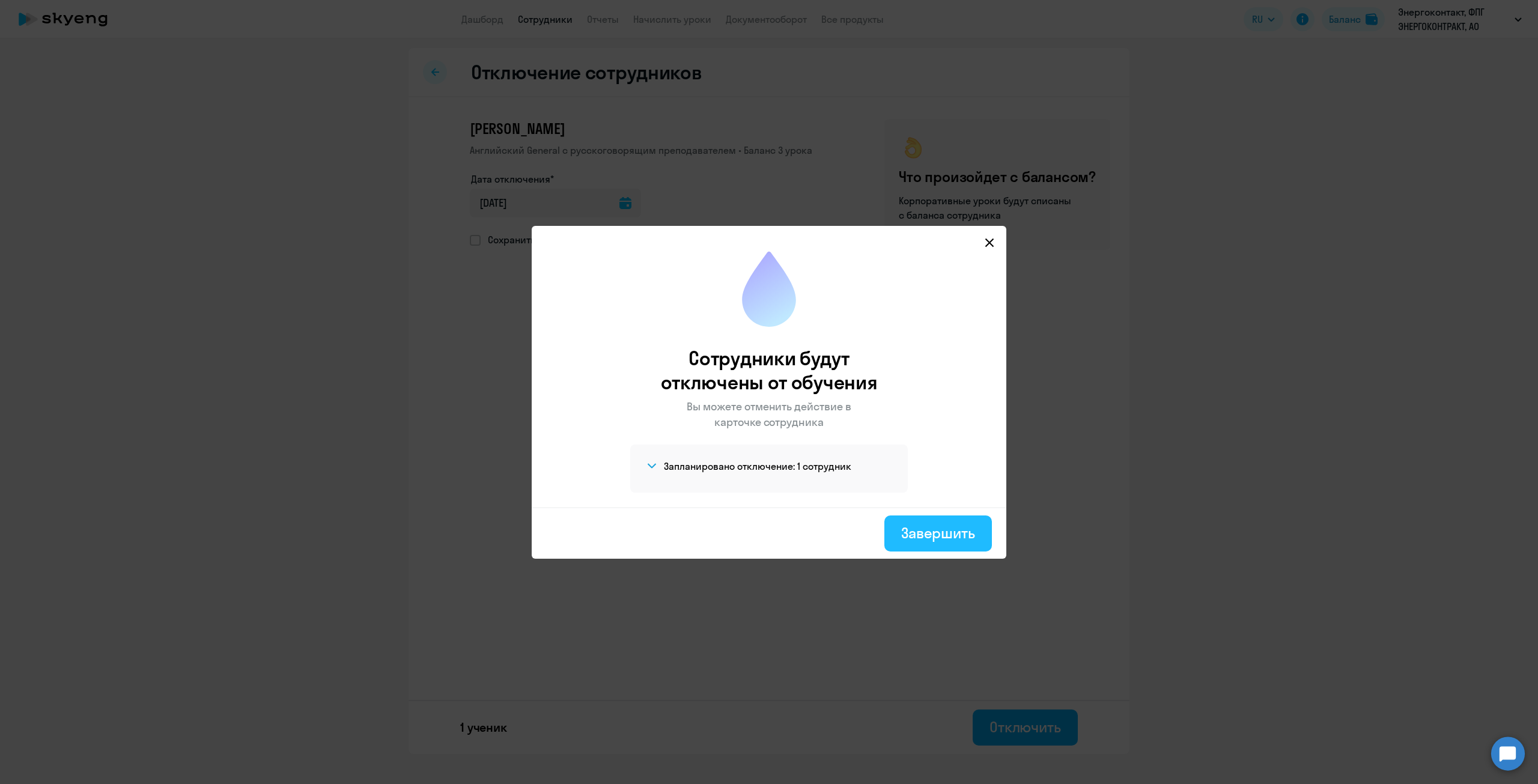
click at [956, 532] on div "Завершить" at bounding box center [939, 532] width 74 height 19
select select "30"
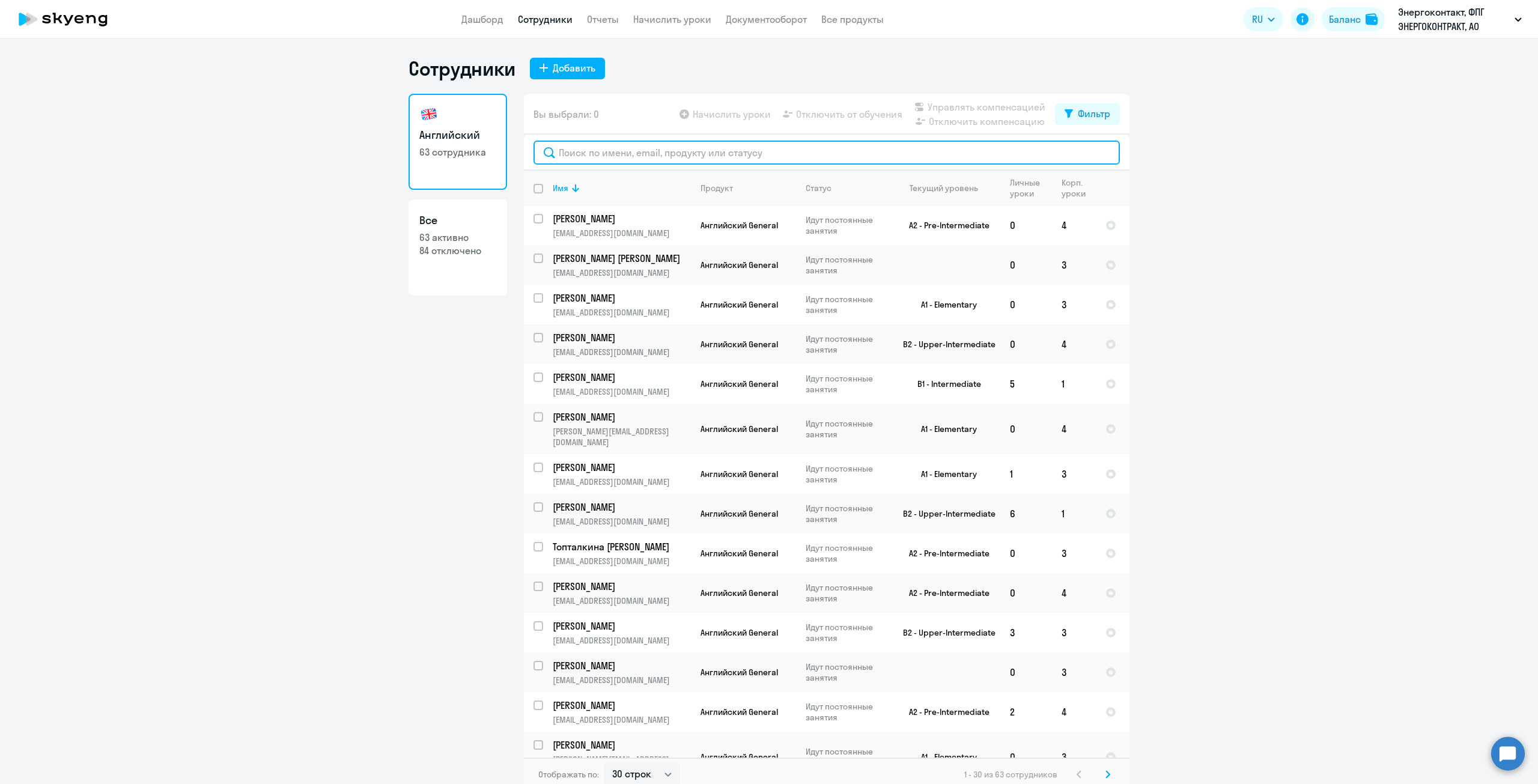
click at [626, 149] on input "text" at bounding box center [826, 153] width 587 height 24
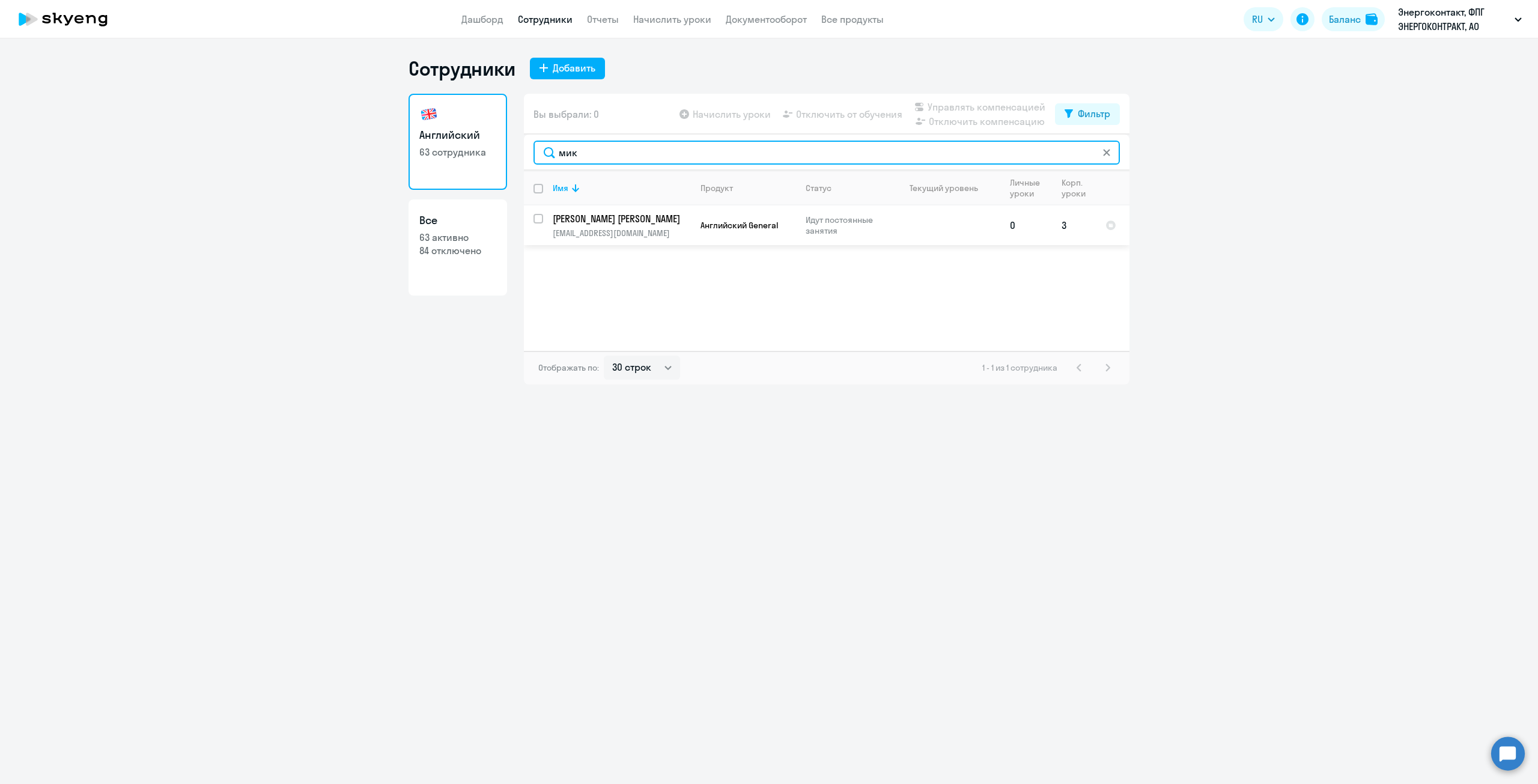
type input "мик"
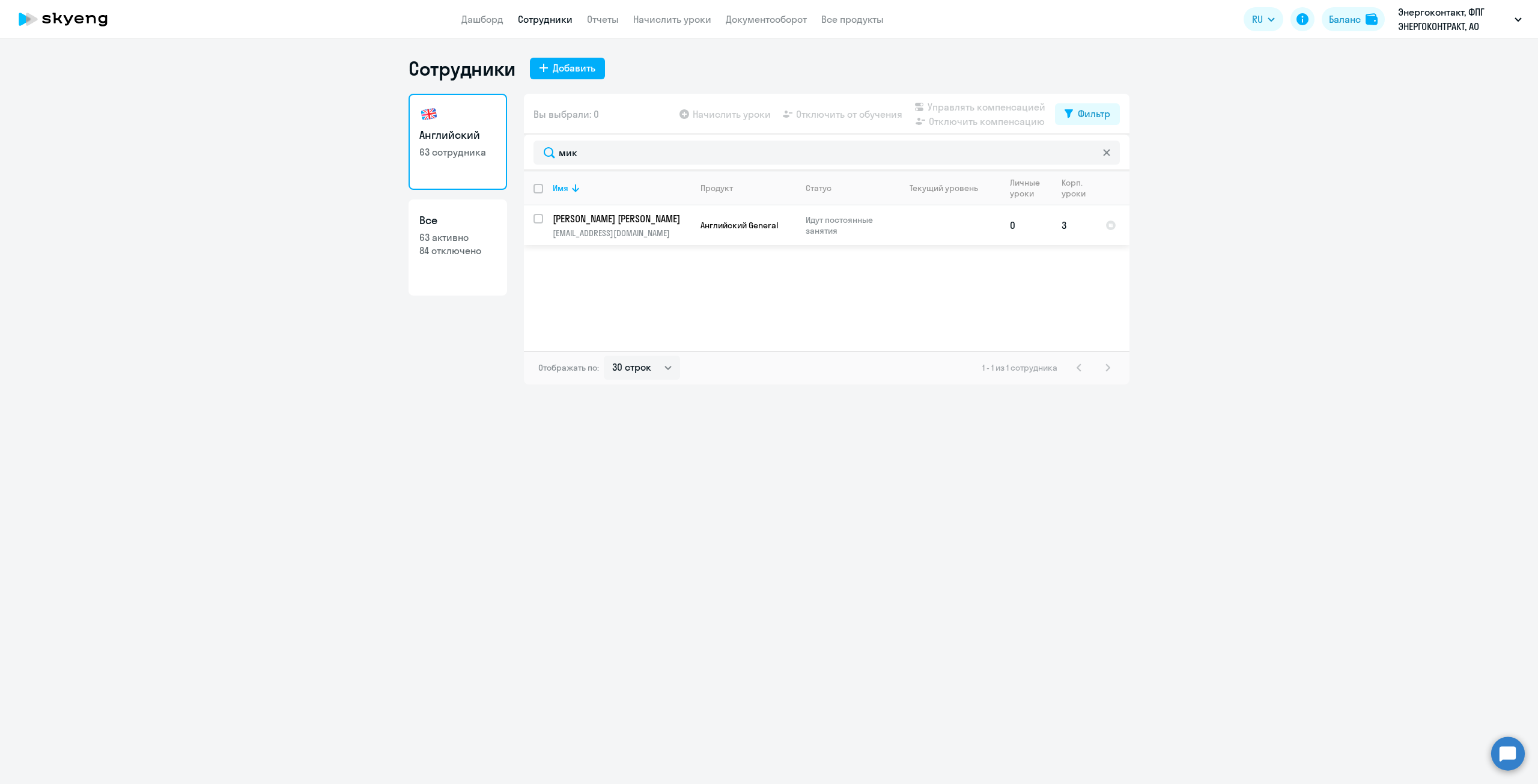
click at [538, 217] on input "select row 41921553" at bounding box center [545, 226] width 24 height 24
checkbox input "true"
click at [866, 117] on span "Отключить от обучения" at bounding box center [849, 114] width 106 height 15
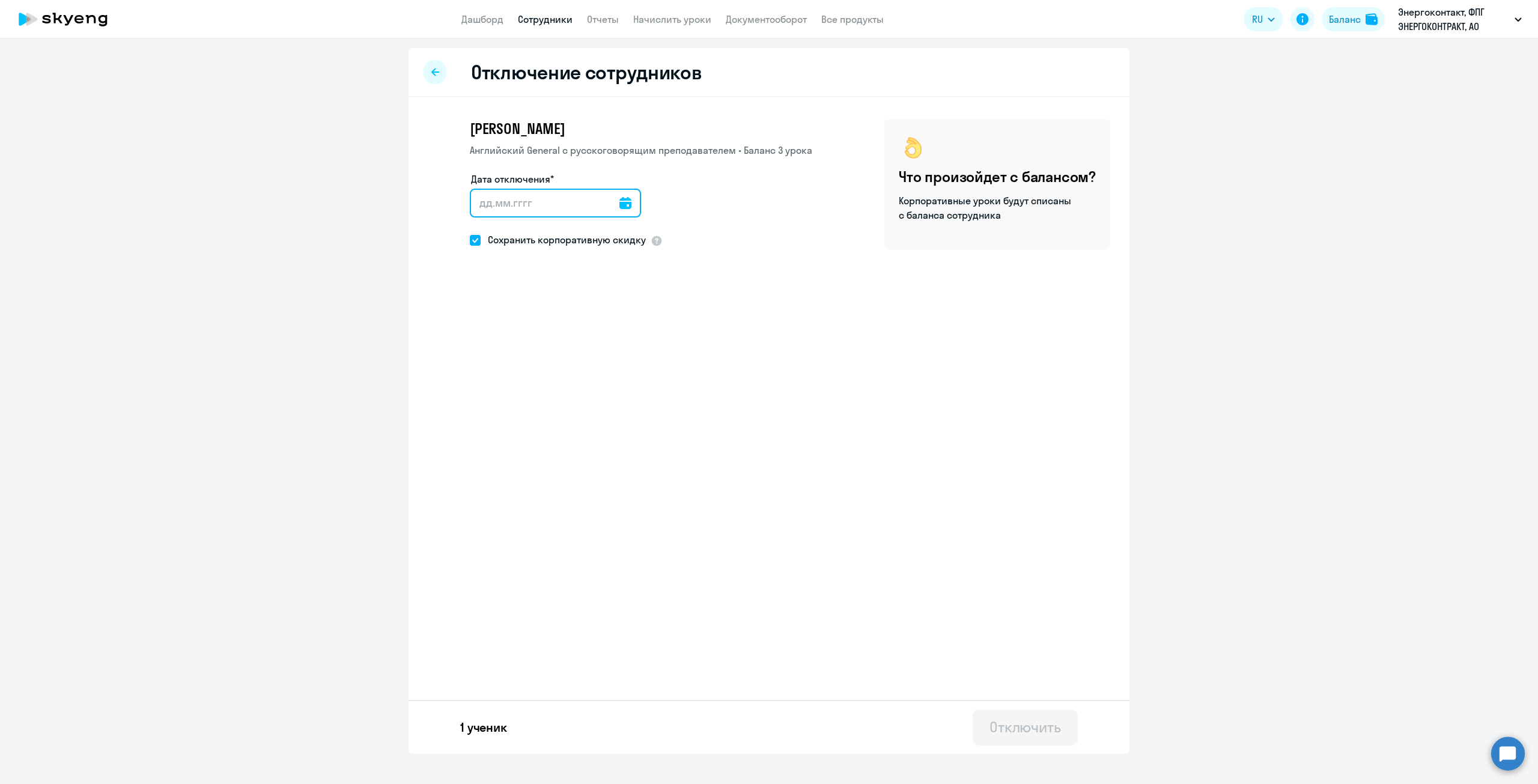
click at [624, 197] on input "Дата отключения*" at bounding box center [555, 204] width 171 height 29
click at [622, 197] on div at bounding box center [625, 204] width 12 height 29
click at [622, 207] on icon at bounding box center [625, 204] width 12 height 12
click at [532, 338] on span "10" at bounding box center [534, 339] width 21 height 21
type input "10.09.2025"
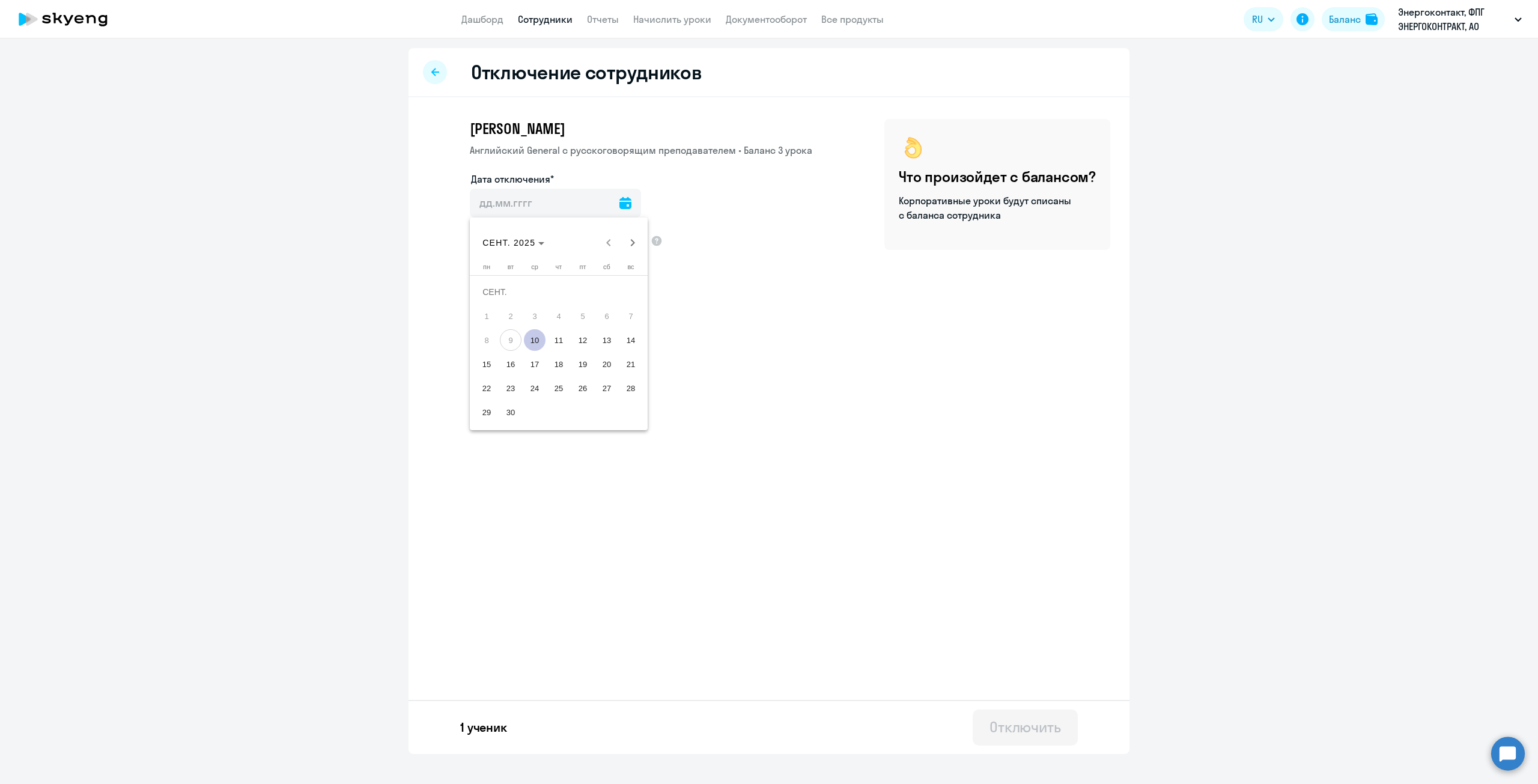
type input "10.9.2025"
click at [474, 242] on span at bounding box center [475, 240] width 11 height 11
click at [470, 240] on input "Сохранить корпоративную скидку" at bounding box center [469, 240] width 1 height 1
checkbox input "false"
click at [1053, 723] on div "Отключить" at bounding box center [1024, 726] width 71 height 19
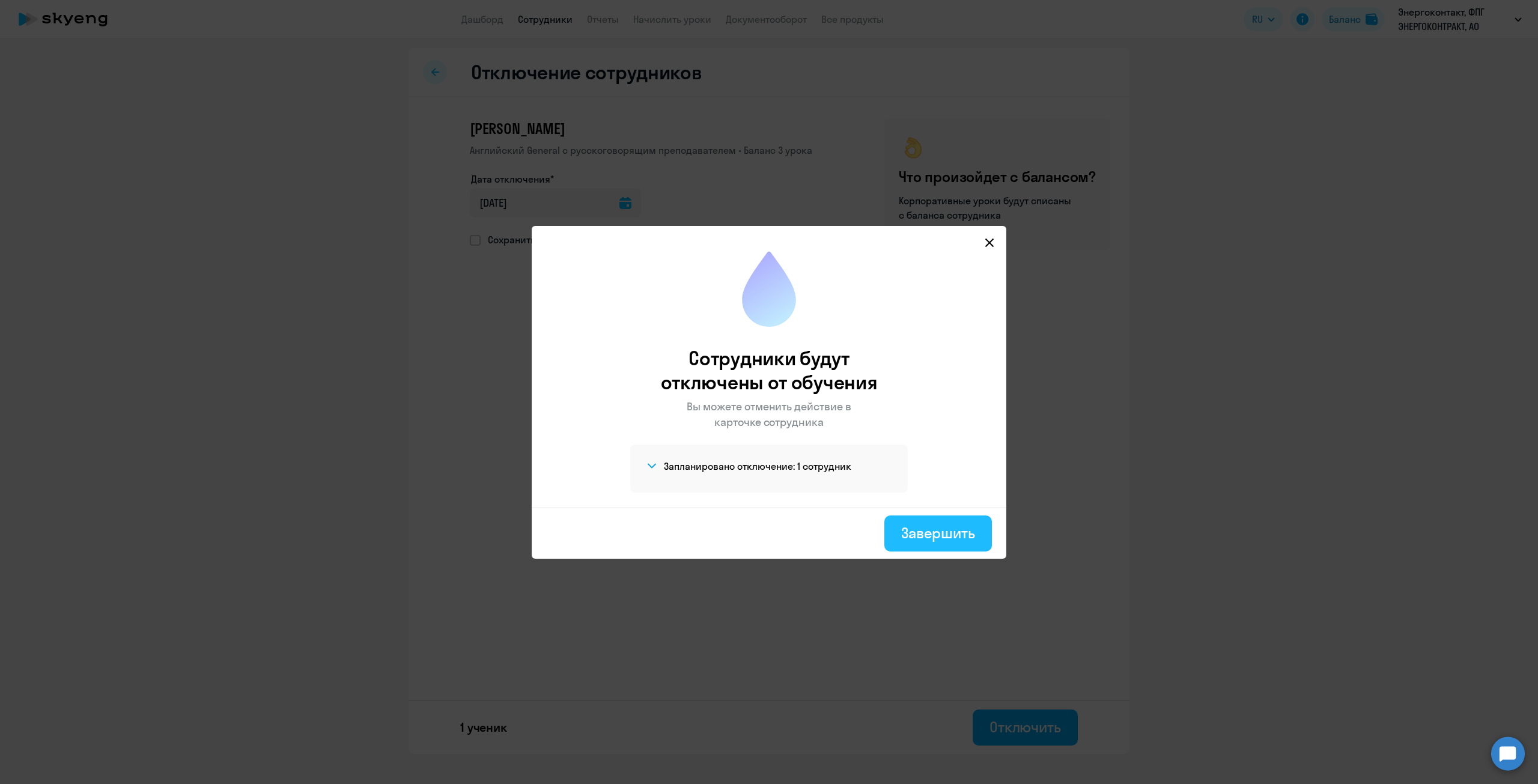
click at [953, 532] on div "Завершить" at bounding box center [939, 532] width 74 height 19
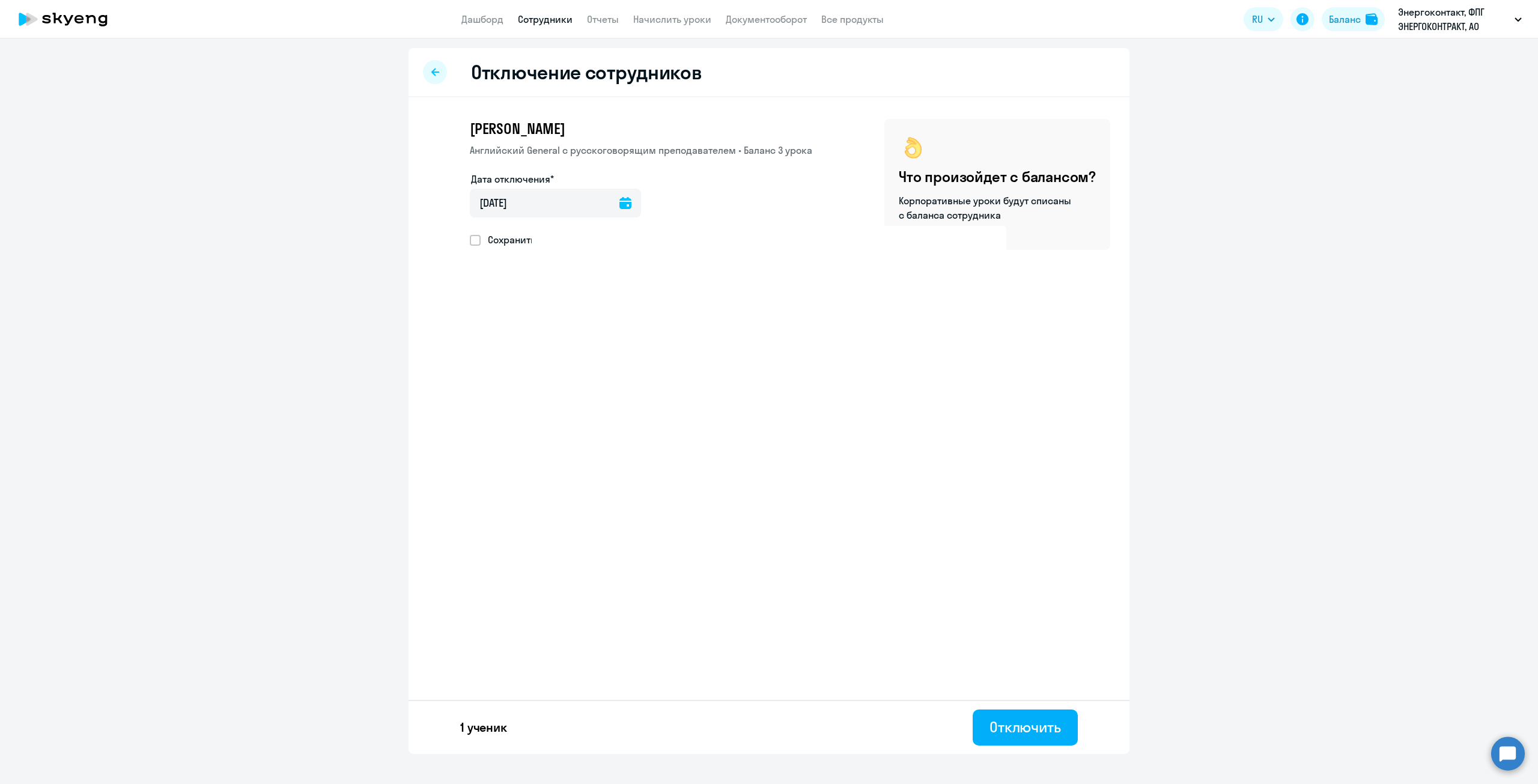
select select "30"
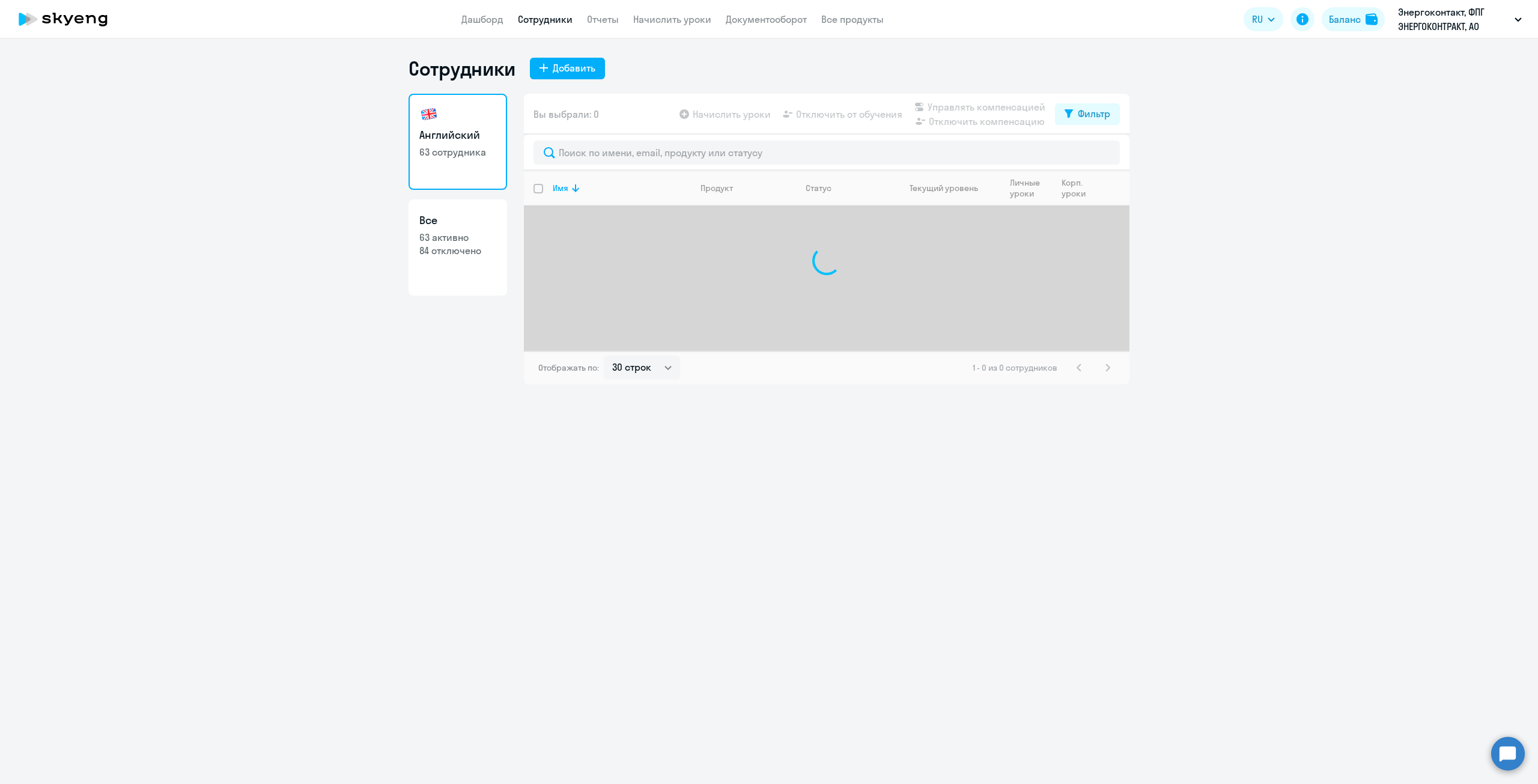
select select "30"
